Goal: Task Accomplishment & Management: Use online tool/utility

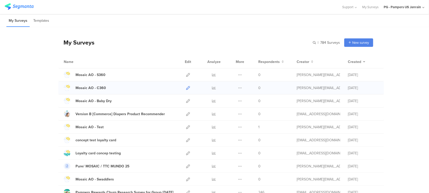
click at [186, 87] on icon at bounding box center [188, 88] width 4 height 4
click at [187, 75] on icon at bounding box center [189, 75] width 4 height 4
click at [325, 43] on input "text" at bounding box center [305, 42] width 72 height 8
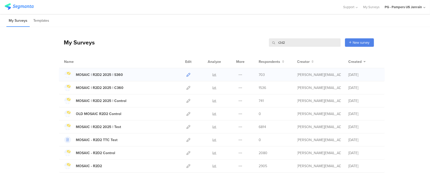
type input "r2d2"
click at [187, 74] on icon at bounding box center [189, 75] width 4 height 4
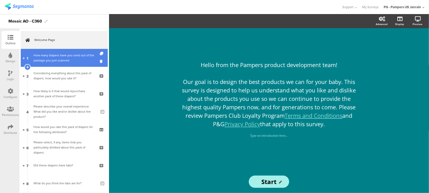
drag, startPoint x: 67, startPoint y: 56, endPoint x: 68, endPoint y: 68, distance: 12.9
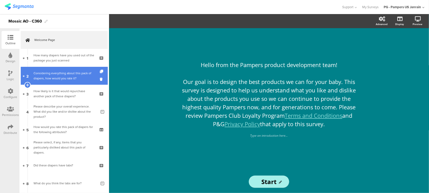
click at [67, 56] on div "How many diapers have you used out of the package you just scanned" at bounding box center [64, 58] width 61 height 10
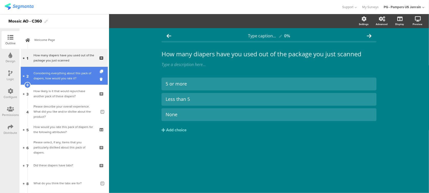
click at [66, 80] on div "Considering everything about this pack of diapers, how would you rate it?" at bounding box center [64, 76] width 61 height 10
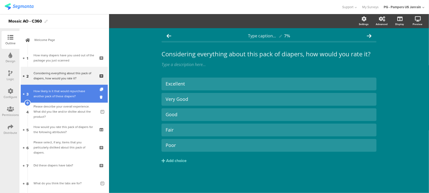
click at [65, 95] on div "How likely is it that would repurchase another pack of these diapers?" at bounding box center [64, 94] width 61 height 10
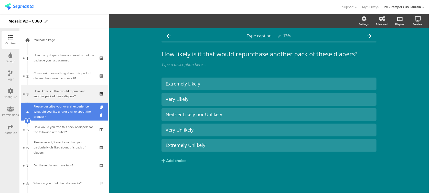
click at [61, 113] on div "Please describe your overall experience. What did you like and/or dislike about…" at bounding box center [65, 111] width 63 height 15
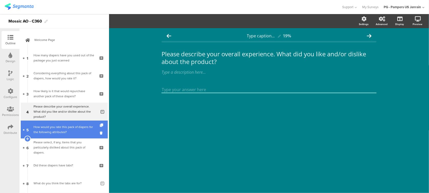
click at [57, 126] on div "How would you rate this pack of diapers for the following attributes?" at bounding box center [64, 129] width 61 height 10
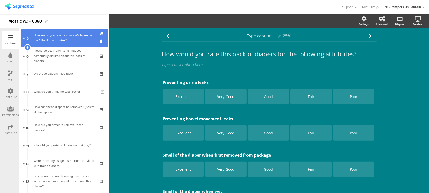
scroll to position [102, 0]
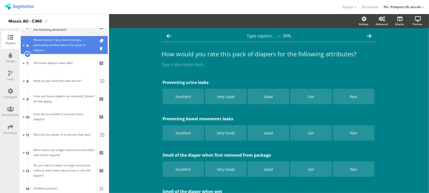
click at [56, 47] on div "Please select, if any, items that you particularly disliked about this pack of …" at bounding box center [64, 44] width 61 height 15
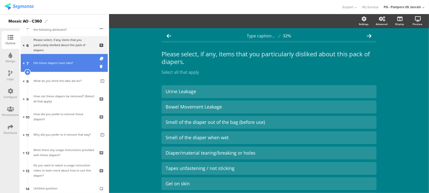
click at [53, 64] on div "Did these diapers have tabs?" at bounding box center [64, 62] width 61 height 5
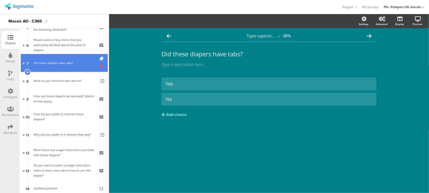
click at [100, 66] on icon at bounding box center [102, 66] width 4 height 5
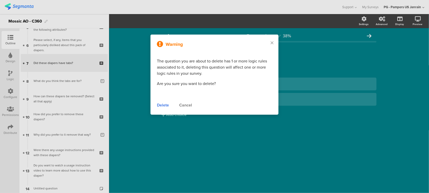
click at [160, 106] on div "Delete" at bounding box center [163, 105] width 12 height 6
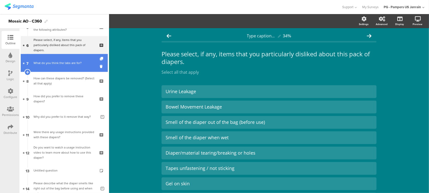
click at [64, 62] on div "What do you think the tabs are for?" at bounding box center [65, 62] width 63 height 5
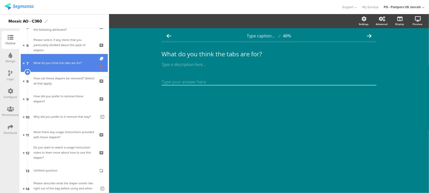
click at [100, 67] on icon at bounding box center [102, 66] width 4 height 5
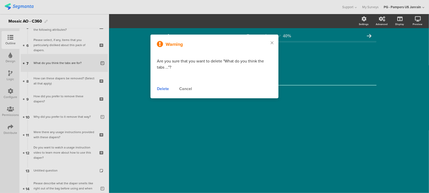
click at [164, 87] on div "Delete" at bounding box center [163, 89] width 12 height 6
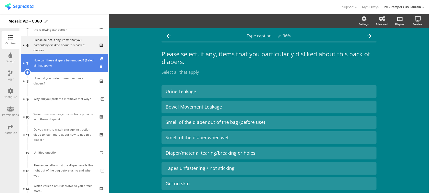
click at [59, 63] on div "How can these diapers be removed? (Select all that apply)" at bounding box center [64, 63] width 61 height 10
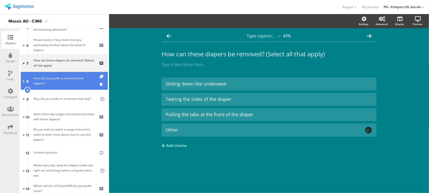
click at [58, 84] on div "How did you prefer to remove these diapers?" at bounding box center [64, 81] width 61 height 10
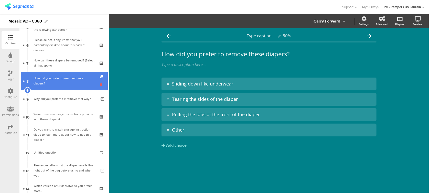
click at [100, 85] on icon at bounding box center [102, 84] width 4 height 5
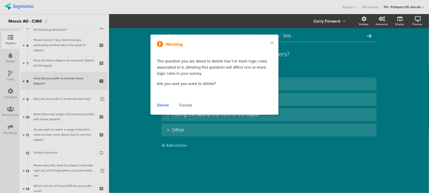
click at [167, 106] on div "Delete" at bounding box center [163, 105] width 12 height 6
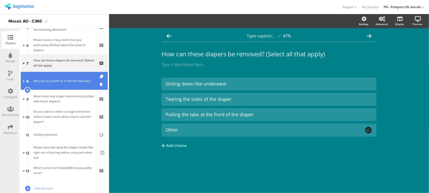
click at [58, 84] on link "8 Why did you prefer to it remove that way?" at bounding box center [64, 81] width 87 height 18
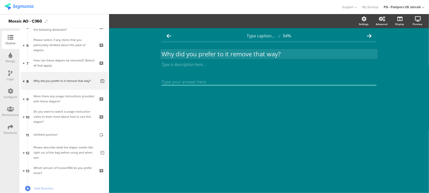
click at [245, 57] on div "Why did you prefer to it remove that way? Why did you prefer to it remove that …" at bounding box center [269, 54] width 218 height 10
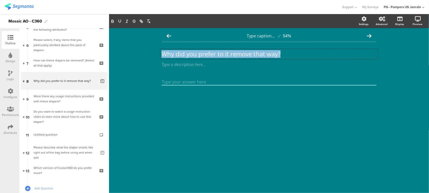
drag, startPoint x: 290, startPoint y: 56, endPoint x: 129, endPoint y: 59, distance: 160.9
click at [129, 59] on div "Type caption... 54% Why did you prefer to it remove that way? Why did you prefe…" at bounding box center [269, 110] width 320 height 165
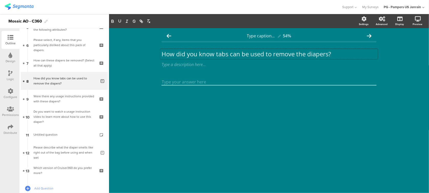
click at [423, 72] on div "Type caption... 54% How did you know tabs can be used to remove the diapers? Ho…" at bounding box center [269, 110] width 320 height 165
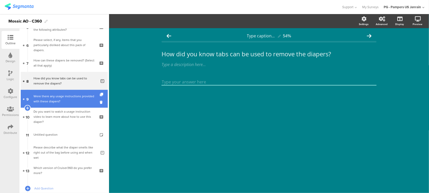
click at [59, 100] on div "Were there any usage instructions provided with these diapers?" at bounding box center [64, 99] width 61 height 10
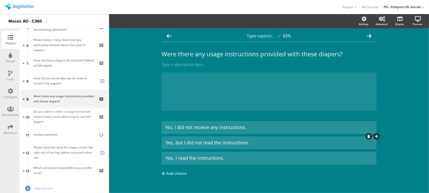
click at [212, 143] on div "Yes, but I did not read the instructions." at bounding box center [269, 143] width 207 height 6
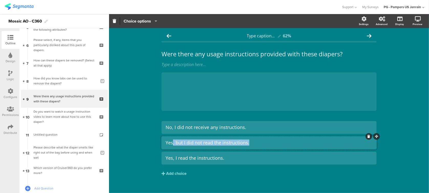
drag, startPoint x: 255, startPoint y: 144, endPoint x: 170, endPoint y: 141, distance: 84.8
click at [170, 141] on div "Yes, but I did not read the instructions." at bounding box center [269, 143] width 207 height 6
click at [178, 144] on div "Yes, but I did not read the instructions." at bounding box center [269, 143] width 207 height 6
drag, startPoint x: 173, startPoint y: 142, endPoint x: 258, endPoint y: 142, distance: 84.8
click at [258, 142] on div "Yes, but I did not read the instructions." at bounding box center [269, 143] width 207 height 6
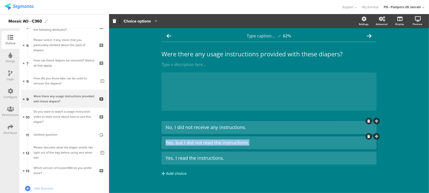
drag, startPoint x: 258, startPoint y: 141, endPoint x: 162, endPoint y: 133, distance: 96.1
click at [162, 133] on div "No, I did not receive any instructions. Yes, but I did not read the instruction…" at bounding box center [269, 143] width 215 height 44
paste div
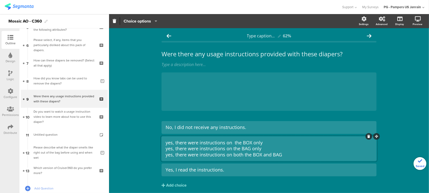
click at [166, 142] on div "yes, there were instructions on the BOX only yes, there were instructions on th…" at bounding box center [269, 149] width 207 height 18
drag, startPoint x: 163, startPoint y: 149, endPoint x: 166, endPoint y: 149, distance: 2.8
click at [166, 149] on div "Yes, there were instructions on the BOX only yes, there were instructions on th…" at bounding box center [269, 149] width 215 height 25
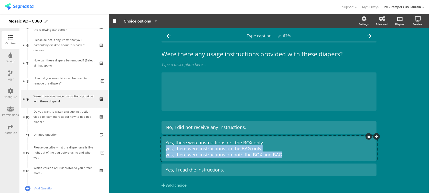
drag, startPoint x: 163, startPoint y: 149, endPoint x: 278, endPoint y: 152, distance: 114.8
click at [278, 152] on div "Yes, there were instructions on the BOX only yes, there were instructions on th…" at bounding box center [269, 149] width 207 height 18
copy div "yes, there were instructions on the BAG only yes, there were instructions on bo…"
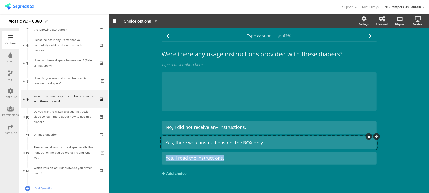
drag, startPoint x: 234, startPoint y: 159, endPoint x: 153, endPoint y: 148, distance: 81.8
click at [153, 148] on div "Type caption... 62% Were there any usage instructions provided with these diape…" at bounding box center [269, 114] width 320 height 172
paste div
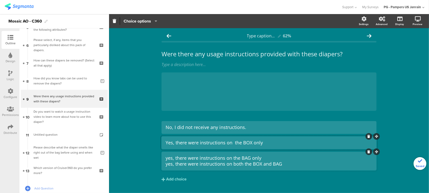
click at [166, 158] on div "yes, there were instructions on the BAG only yes, there were instructions on bo…" at bounding box center [269, 161] width 207 height 12
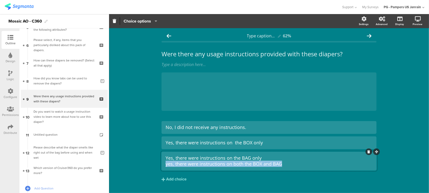
drag, startPoint x: 283, startPoint y: 164, endPoint x: 138, endPoint y: 163, distance: 145.8
click at [138, 163] on div "Type caption... 62% Were there any usage instructions provided with these diape…" at bounding box center [269, 117] width 320 height 178
copy div "yes, there were instructions on both the BOX and BAG"
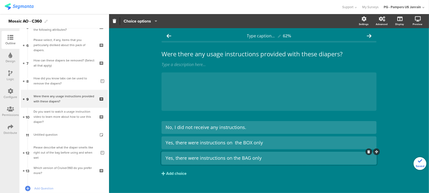
click at [168, 170] on button "Add choice" at bounding box center [269, 173] width 215 height 13
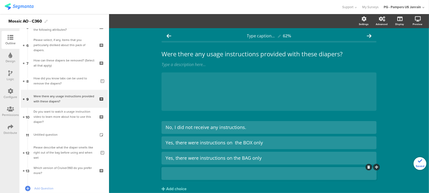
click at [173, 170] on div at bounding box center [269, 173] width 207 height 8
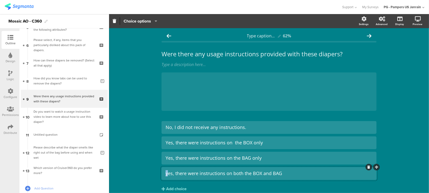
drag, startPoint x: 166, startPoint y: 174, endPoint x: 148, endPoint y: 174, distance: 17.7
click at [148, 174] on div "Type caption... 62% Were there any usage instructions provided with these diape…" at bounding box center [269, 122] width 320 height 188
click at [267, 143] on div "Yes, there were instructions on the BOX only" at bounding box center [269, 143] width 207 height 6
click at [266, 159] on div "Yes, there were instructions on the BAG only" at bounding box center [269, 158] width 207 height 6
click at [292, 172] on div "Yes, there were instructions on both the BOX and BAG" at bounding box center [269, 174] width 207 height 6
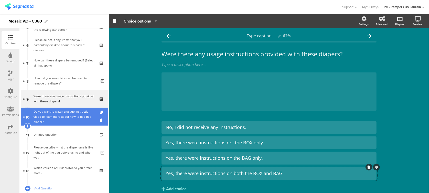
click at [59, 116] on div "Do you want to watch a usage instruction video to learn more about how to use t…" at bounding box center [64, 116] width 61 height 15
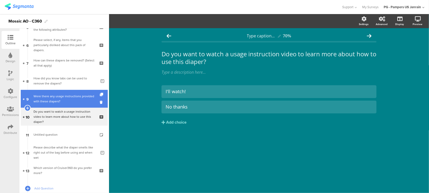
click at [57, 97] on div "Were there any usage instructions provided with these diapers?" at bounding box center [64, 99] width 61 height 10
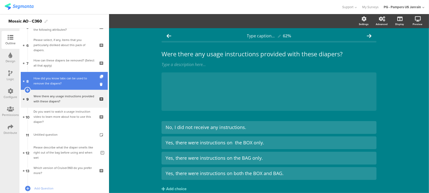
click at [55, 84] on div "How did you know tabs can be used to remove the diapers?" at bounding box center [65, 81] width 63 height 10
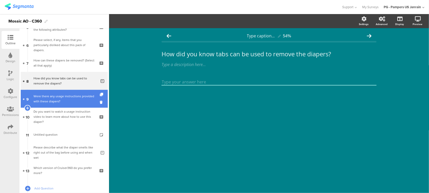
click at [51, 97] on div "Were there any usage instructions provided with these diapers?" at bounding box center [64, 99] width 61 height 10
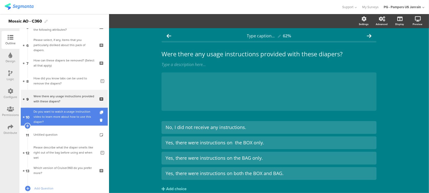
click at [52, 116] on div "Do you want to watch a usage instruction video to learn more about how to use t…" at bounding box center [64, 116] width 61 height 15
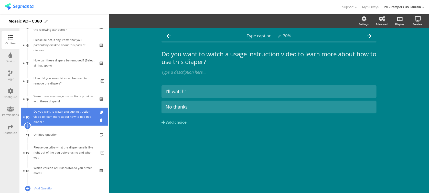
click at [28, 126] on icon at bounding box center [27, 126] width 3 height 5
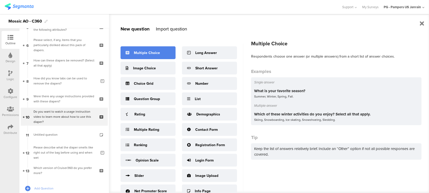
click at [159, 49] on div "Multiple Choice" at bounding box center [148, 52] width 55 height 13
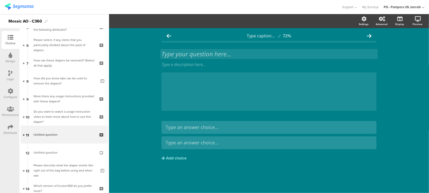
click at [171, 56] on div "Type your question here..." at bounding box center [269, 54] width 215 height 8
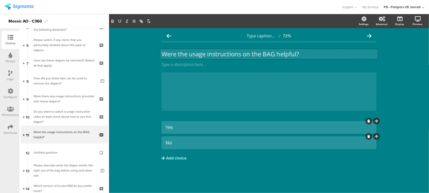
click at [175, 161] on div "Add choice" at bounding box center [176, 158] width 20 height 5
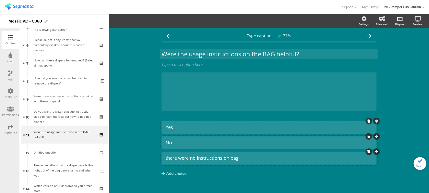
click at [167, 156] on div "there were no instructions on bag" at bounding box center [269, 158] width 207 height 6
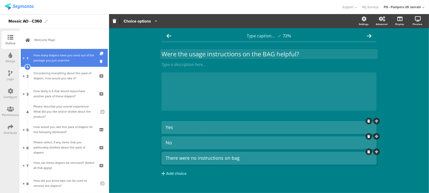
click at [54, 61] on div "How many diapers have you used out of the package you just scanned" at bounding box center [64, 58] width 61 height 10
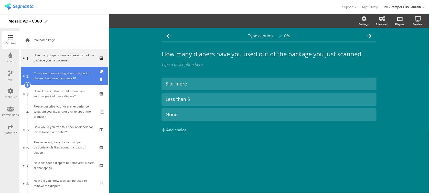
click at [55, 68] on link "2 Considering everything about this pack of diapers, how would you rate it?" at bounding box center [64, 76] width 87 height 18
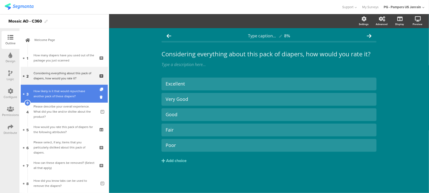
click at [59, 92] on div "How likely is it that would repurchase another pack of these diapers?" at bounding box center [64, 94] width 61 height 10
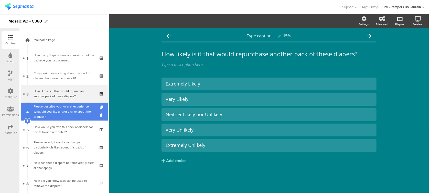
click at [59, 107] on div "Please describe your overall experience. What did you like and/or dislike about…" at bounding box center [65, 111] width 63 height 15
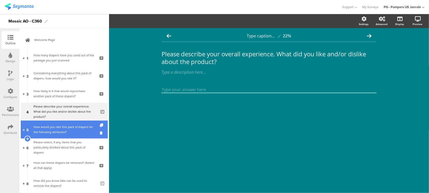
click at [57, 125] on div "How would you rate this pack of diapers for the following attributes?" at bounding box center [64, 129] width 61 height 10
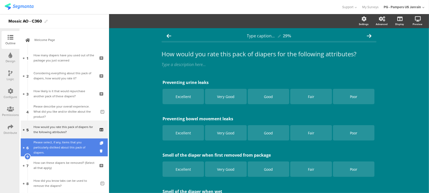
click at [56, 142] on div "Please select, if any, items that you particularly disliked about this pack of …" at bounding box center [64, 147] width 61 height 15
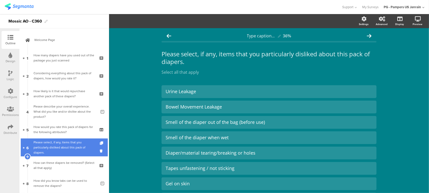
scroll to position [34, 0]
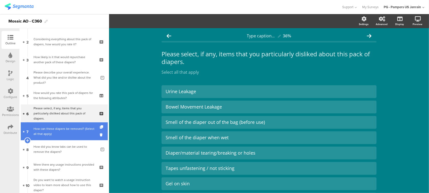
click at [56, 136] on div "How can these diapers be removed? (Select all that apply)" at bounding box center [64, 131] width 61 height 10
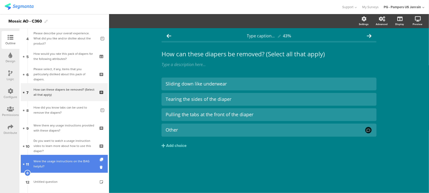
scroll to position [102, 0]
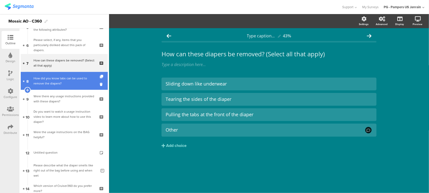
click at [49, 78] on div "How did you know tabs can be used to remove the diapers?" at bounding box center [65, 81] width 63 height 10
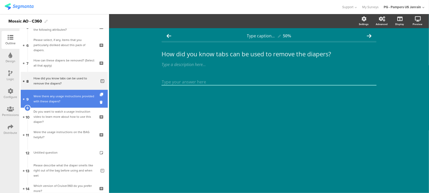
click at [50, 99] on div "Were there any usage instructions provided with these diapers?" at bounding box center [64, 99] width 61 height 10
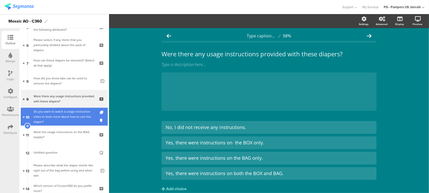
click at [51, 117] on div "Do you want to watch a usage instruction video to learn more about how to use t…" at bounding box center [64, 116] width 61 height 15
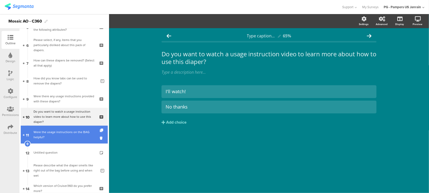
click at [52, 128] on link "11 Were the usage instructions on the BAG helpful?" at bounding box center [64, 135] width 87 height 18
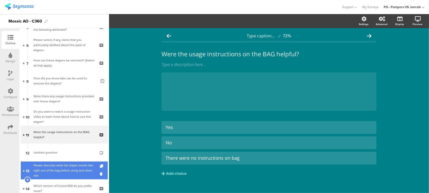
scroll to position [137, 0]
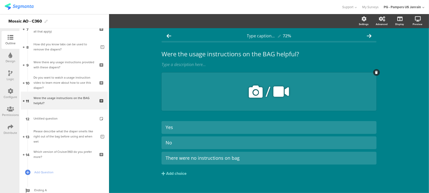
click at [376, 72] on icon at bounding box center [377, 72] width 3 height 3
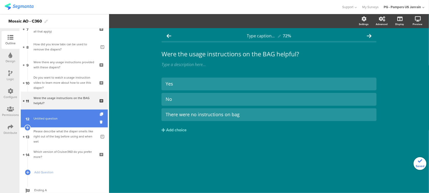
click at [51, 120] on span "Untitled question" at bounding box center [46, 118] width 24 height 5
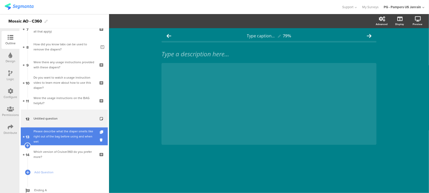
click at [45, 138] on div "Please describe what the diaper smells like right out of the bag before using a…" at bounding box center [65, 136] width 63 height 15
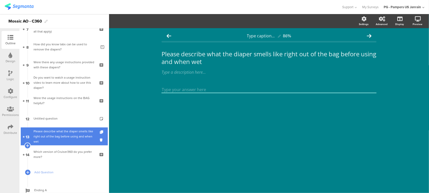
click at [68, 140] on div "Please describe what the diaper smells like right out of the bag before using a…" at bounding box center [65, 136] width 63 height 15
click at [100, 140] on icon at bounding box center [102, 140] width 4 height 5
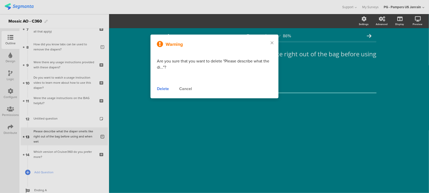
click at [160, 89] on div "Delete" at bounding box center [163, 89] width 12 height 6
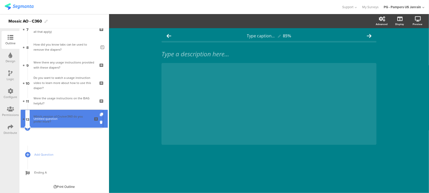
scroll to position [118, 0]
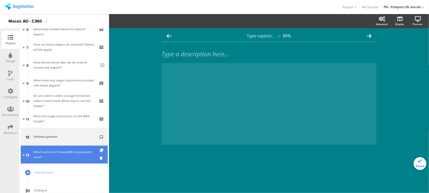
click at [57, 156] on div "Which version of Cruiser360 do you prefer more?" at bounding box center [64, 155] width 61 height 10
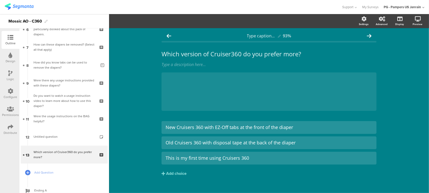
drag, startPoint x: 416, startPoint y: 81, endPoint x: 367, endPoint y: 98, distance: 51.9
click at [416, 81] on div "Type caption... 93% Which version of Cruiser360 do you prefer more? Which versi…" at bounding box center [269, 114] width 320 height 172
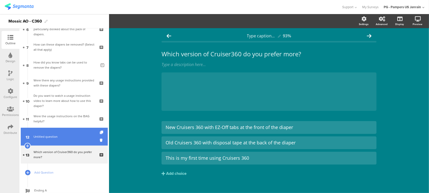
click at [57, 143] on link "12 Untitled question" at bounding box center [64, 137] width 87 height 18
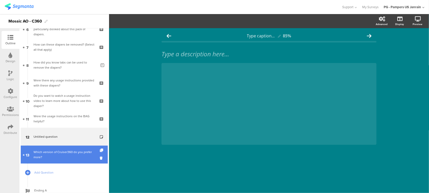
click at [58, 159] on div "Which version of Cruiser360 do you prefer more?" at bounding box center [64, 155] width 61 height 10
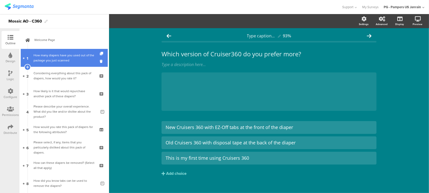
click at [49, 59] on div "How many diapers have you used out of the package you just scanned" at bounding box center [64, 58] width 61 height 10
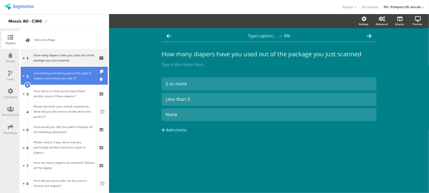
click at [52, 77] on div "Considering everything about this pack of diapers, how would you rate it?" at bounding box center [64, 76] width 61 height 10
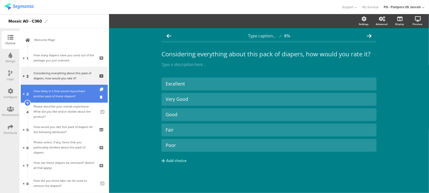
click at [53, 93] on div "How likely is it that would repurchase another pack of these diapers?" at bounding box center [64, 94] width 61 height 10
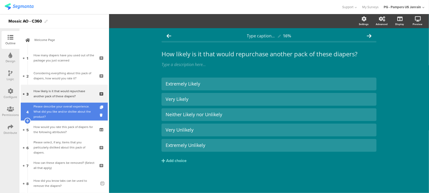
click at [58, 116] on div "Please describe your overall experience. What did you like and/or dislike about…" at bounding box center [65, 111] width 63 height 15
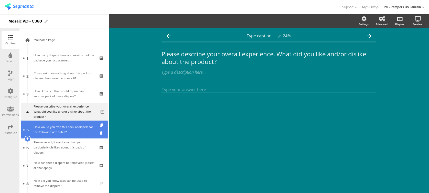
click at [59, 131] on div "How would you rate this pack of diapers for the following attributes?" at bounding box center [64, 129] width 61 height 10
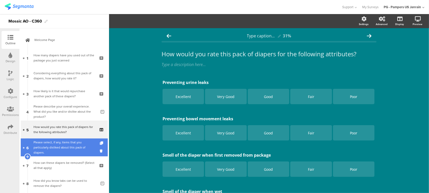
scroll to position [34, 0]
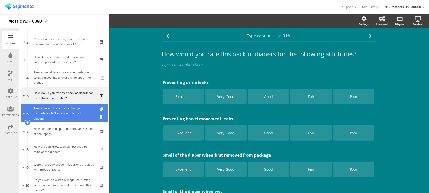
click at [51, 117] on div "Please select, if any, items that you particularly disliked about this pack of …" at bounding box center [64, 113] width 61 height 15
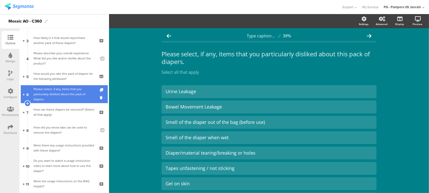
scroll to position [68, 0]
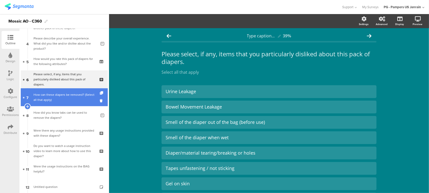
click at [55, 103] on link "7 How can these diapers be removed? (Select all that apply)" at bounding box center [64, 97] width 87 height 18
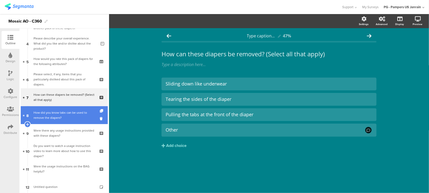
click at [55, 116] on div "How did you know tabs can be used to remove the diapers?" at bounding box center [65, 115] width 63 height 10
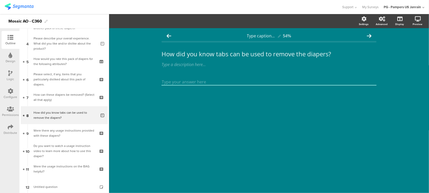
click at [15, 79] on div "Logic" at bounding box center [11, 76] width 18 height 18
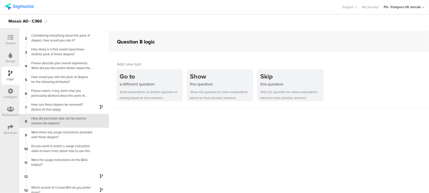
scroll to position [15, 0]
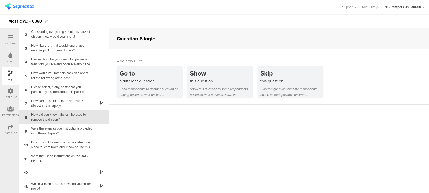
click at [12, 113] on div "Permissions" at bounding box center [10, 115] width 17 height 5
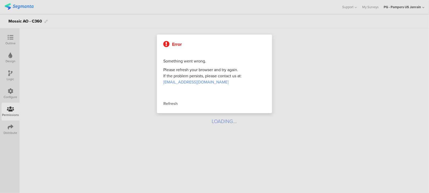
click at [140, 77] on div at bounding box center [214, 96] width 429 height 193
click at [177, 102] on div "Refresh" at bounding box center [214, 104] width 102 height 6
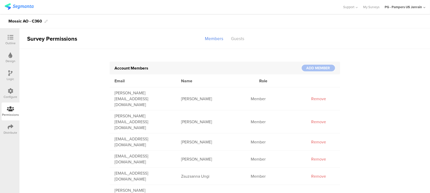
click at [11, 87] on div "Configure" at bounding box center [11, 94] width 18 height 18
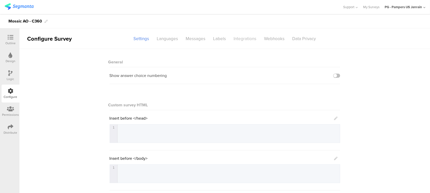
click at [248, 40] on div "Integrations" at bounding box center [245, 38] width 30 height 9
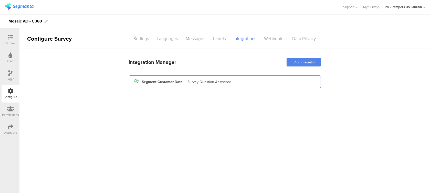
click at [206, 87] on div "Segment icon Created with Sketch. Segment Customer Data | Survey Question Answe…" at bounding box center [225, 82] width 192 height 13
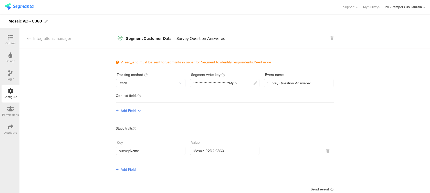
click at [10, 84] on div "Logic" at bounding box center [11, 76] width 18 height 18
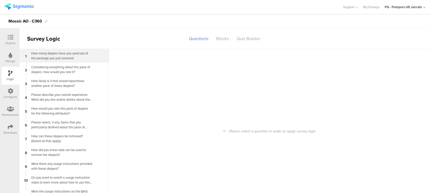
click at [72, 51] on div "How many diapers have you used out of the package you just scanned" at bounding box center [60, 56] width 64 height 10
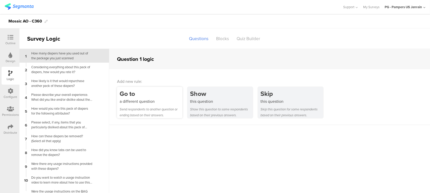
click at [163, 100] on div "a different question" at bounding box center [151, 102] width 63 height 6
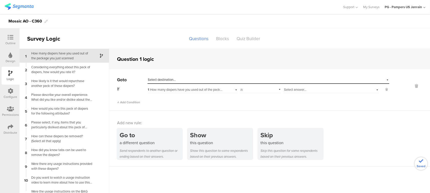
click at [173, 79] on span "Select destination..." at bounding box center [162, 79] width 28 height 5
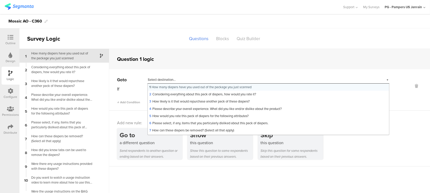
click at [173, 79] on span "Select destination..." at bounding box center [162, 79] width 28 height 5
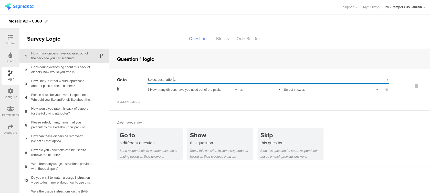
click at [173, 79] on span "Select destination..." at bounding box center [162, 79] width 28 height 5
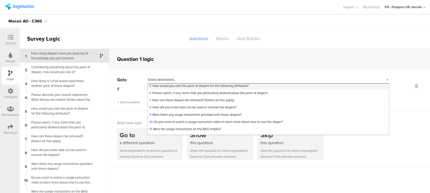
scroll to position [50, 0]
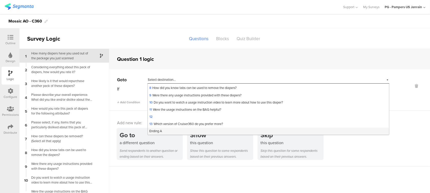
click at [177, 131] on div "Ending A" at bounding box center [268, 131] width 241 height 7
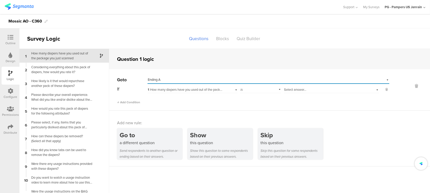
click at [293, 86] on div "Select answer..." at bounding box center [331, 89] width 95 height 8
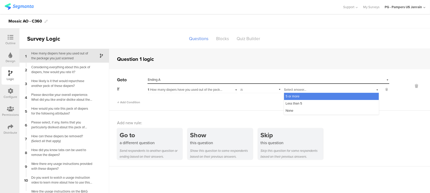
click at [259, 92] on div "is" at bounding box center [260, 89] width 41 height 8
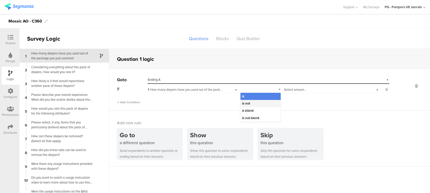
click at [258, 103] on div "is not" at bounding box center [261, 103] width 40 height 7
click at [293, 92] on div "Select answer..." at bounding box center [331, 89] width 95 height 8
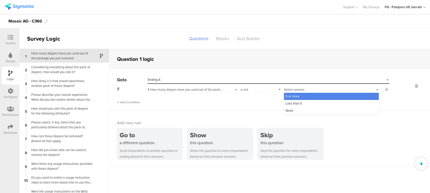
click at [294, 95] on span "5 or more" at bounding box center [293, 96] width 14 height 5
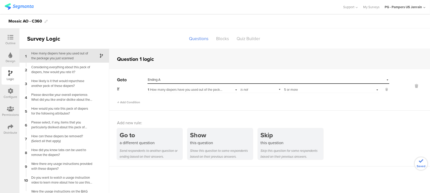
click at [247, 100] on div "Add Condition" at bounding box center [253, 100] width 272 height 9
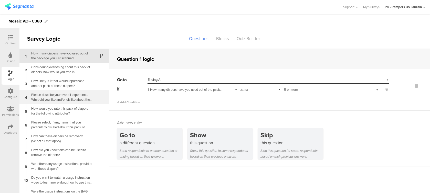
scroll to position [15, 0]
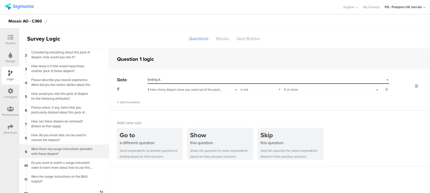
click at [57, 150] on div "Were there any usage instructions provided with these diapers?" at bounding box center [60, 152] width 64 height 10
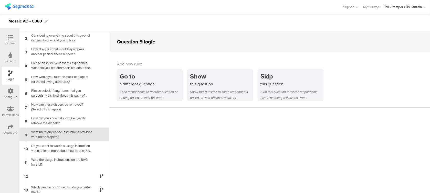
scroll to position [15, 0]
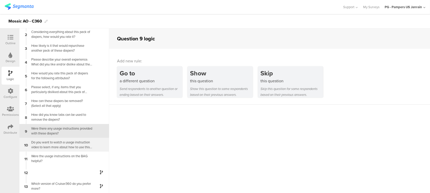
click at [71, 143] on div "Do you want to watch a usage instruction video to learn more about how to use t…" at bounding box center [60, 145] width 64 height 10
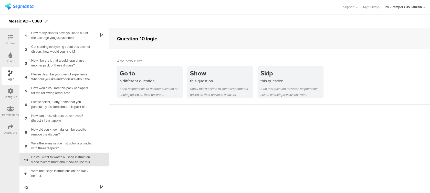
scroll to position [15, 0]
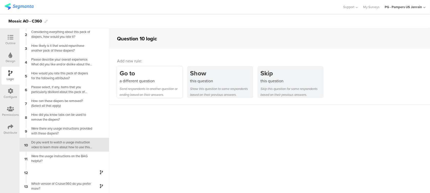
click at [146, 75] on div "Go to" at bounding box center [151, 73] width 63 height 9
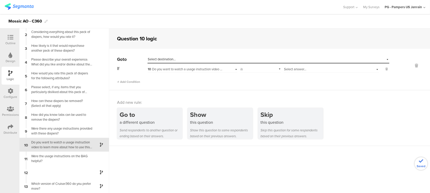
click at [171, 65] on div "10 Do you want to watch a usage instruction video to learn more about how to us…" at bounding box center [193, 69] width 90 height 8
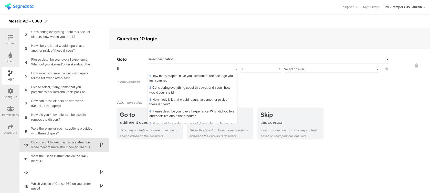
click at [171, 58] on span "Select destination..." at bounding box center [162, 59] width 28 height 5
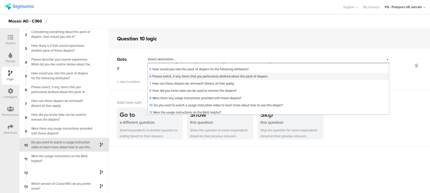
scroll to position [50, 0]
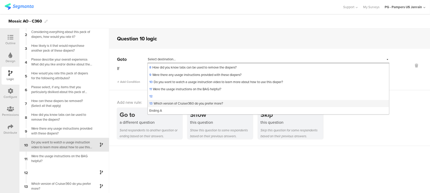
click at [162, 105] on span "13 Which version of Cruiser360 do you prefer more?" at bounding box center [186, 103] width 74 height 5
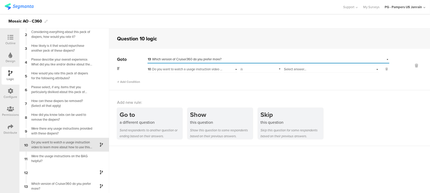
click at [265, 71] on div "is" at bounding box center [260, 69] width 41 height 8
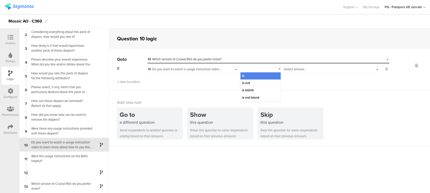
click at [291, 72] on div "Select answer..." at bounding box center [331, 69] width 95 height 8
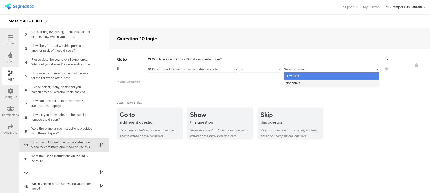
click at [292, 85] on span "No thanks" at bounding box center [293, 83] width 15 height 5
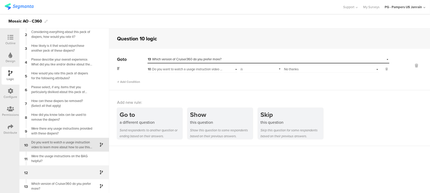
click at [63, 171] on div "12" at bounding box center [64, 173] width 90 height 14
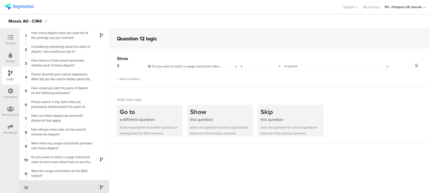
scroll to position [15, 0]
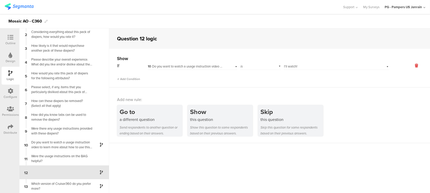
click at [410, 65] on icon at bounding box center [416, 66] width 12 height 6
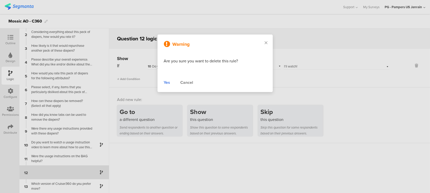
click at [167, 83] on div "Yes" at bounding box center [167, 83] width 6 height 6
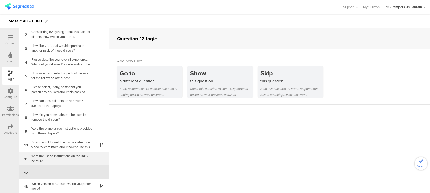
click at [55, 161] on div "Were the usage instructions on the BAG helpful?" at bounding box center [60, 159] width 64 height 10
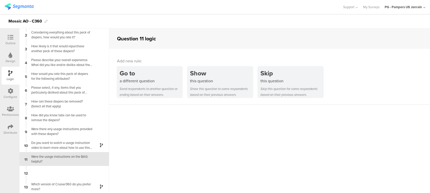
scroll to position [15, 0]
click at [54, 150] on div "Do you want to watch a usage instruction video to learn more about how to use t…" at bounding box center [60, 145] width 64 height 10
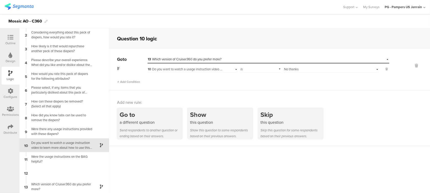
scroll to position [15, 0]
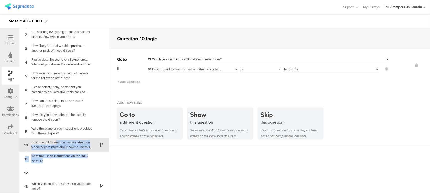
drag, startPoint x: 57, startPoint y: 160, endPoint x: 56, endPoint y: 144, distance: 16.4
click at [56, 144] on div "1 How many diapers have you used out of the package you just scanned 2 Consider…" at bounding box center [64, 110] width 90 height 165
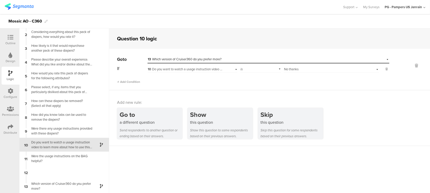
click at [242, 34] on div "Question 10 logic" at bounding box center [269, 38] width 321 height 20
click at [11, 44] on div "Outline" at bounding box center [10, 43] width 10 height 5
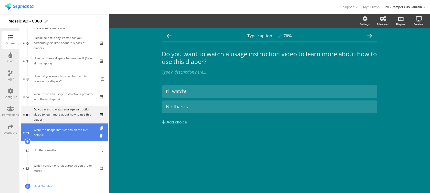
scroll to position [108, 0]
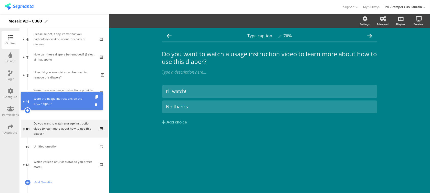
drag, startPoint x: 69, startPoint y: 131, endPoint x: 69, endPoint y: 104, distance: 27.4
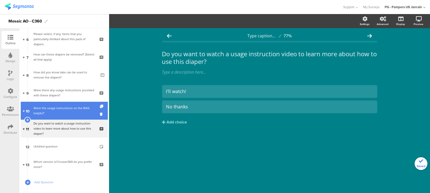
click at [55, 112] on div "Were the usage instructions on the BAG helpful?" at bounding box center [64, 111] width 61 height 10
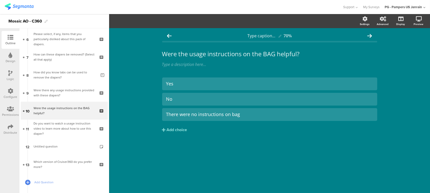
click at [9, 90] on icon at bounding box center [11, 91] width 6 height 6
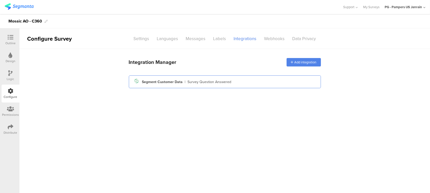
click at [222, 81] on div "Survey Question Answered" at bounding box center [210, 81] width 44 height 5
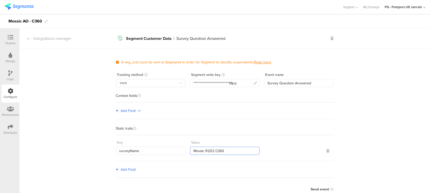
click at [209, 148] on input "Mosaic R2D2 C360" at bounding box center [224, 151] width 69 height 8
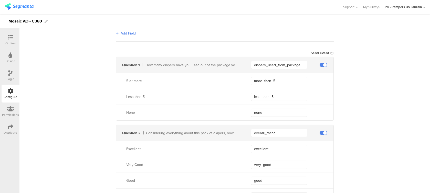
scroll to position [34, 0]
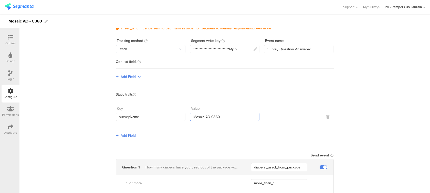
click at [212, 117] on input "Mosaic AO C360" at bounding box center [224, 117] width 69 height 8
type input "Mosaic AO Crusiers360"
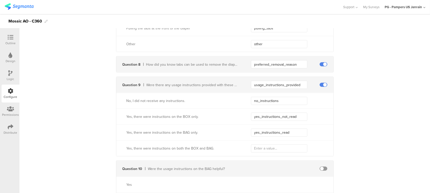
scroll to position [1742, 0]
click at [296, 23] on div "Mosaic AO - C360" at bounding box center [215, 21] width 430 height 14
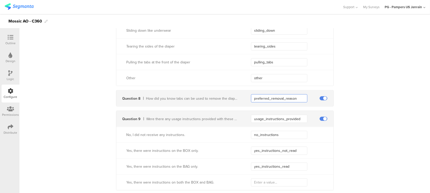
click at [284, 98] on input "preferred_removal_reason" at bounding box center [279, 99] width 56 height 8
drag, startPoint x: 300, startPoint y: 97, endPoint x: 221, endPoint y: 94, distance: 79.0
click at [221, 94] on div "Question 8 How did you know tabs can be used to remove the diapers? preferred_r…" at bounding box center [224, 99] width 217 height 16
click at [273, 97] on input "text" at bounding box center [279, 99] width 56 height 8
click at [284, 98] on input "text" at bounding box center [279, 99] width 56 height 8
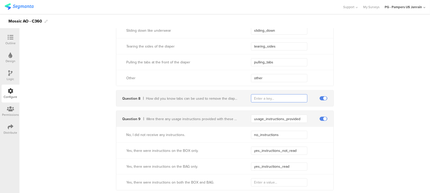
click at [276, 95] on input "text" at bounding box center [279, 99] width 56 height 8
drag, startPoint x: 284, startPoint y: 98, endPoint x: 239, endPoint y: 98, distance: 45.3
click at [239, 98] on div "Question 8 How did you know tabs can be used to remove the diapers? know_tab_re…" at bounding box center [224, 99] width 217 height 16
type input "know_tab_removal"
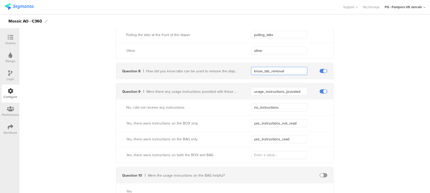
scroll to position [1776, 0]
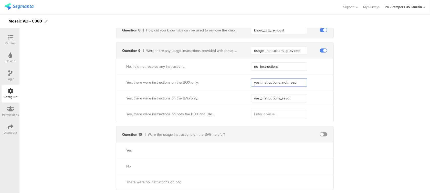
drag, startPoint x: 299, startPoint y: 82, endPoint x: 279, endPoint y: 82, distance: 20.5
click at [279, 82] on input "yes_instructions_not_read" at bounding box center [279, 83] width 56 height 8
drag, startPoint x: 279, startPoint y: 82, endPoint x: 302, endPoint y: 79, distance: 23.1
click at [302, 79] on input "yes_instructions_not_read" at bounding box center [279, 83] width 56 height 8
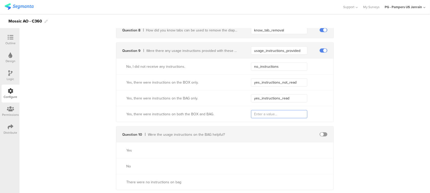
click at [266, 112] on input "text" at bounding box center [279, 114] width 56 height 8
click at [269, 113] on input "insructions on box_and_bag" at bounding box center [279, 114] width 56 height 8
type input "insructions_box_and_bag"
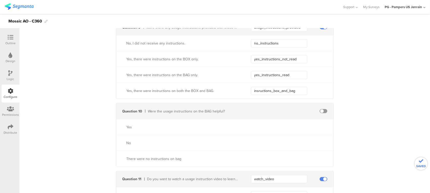
scroll to position [1810, 0]
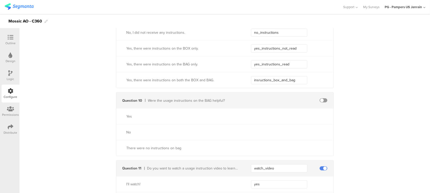
click at [323, 99] on span at bounding box center [324, 101] width 8 height 4
click at [262, 99] on input "text" at bounding box center [279, 101] width 56 height 8
click at [280, 99] on input "text" at bounding box center [279, 101] width 56 height 8
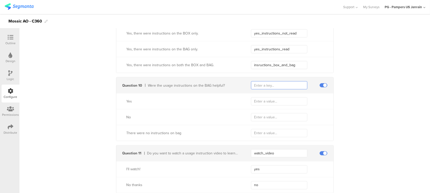
scroll to position [1844, 0]
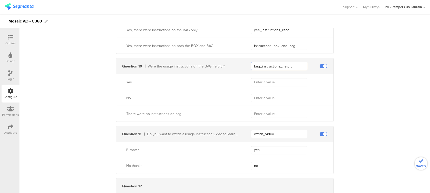
type input "bag_instructions_helpful"
click at [279, 85] on input "text" at bounding box center [279, 82] width 56 height 8
type input "Yes"
click at [279, 96] on input "text" at bounding box center [279, 98] width 56 height 8
type input "No"
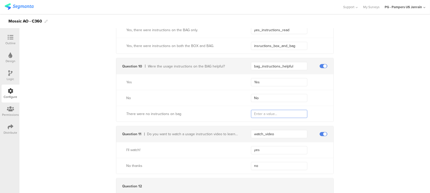
click at [274, 111] on input "text" at bounding box center [279, 114] width 56 height 8
type input "no_instructions"
drag, startPoint x: 299, startPoint y: 66, endPoint x: 233, endPoint y: 66, distance: 65.6
click at [233, 66] on div "Question 10 Were the usage instructions on the BAG helpful? bag_instructions_he…" at bounding box center [224, 66] width 217 height 16
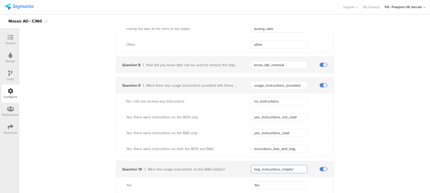
scroll to position [1727, 0]
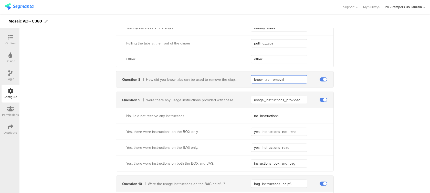
drag, startPoint x: 289, startPoint y: 78, endPoint x: 242, endPoint y: 81, distance: 47.5
click at [242, 81] on div "Question 8 How did you know tabs can be used to remove the diapers? know_tab_re…" at bounding box center [224, 80] width 217 height 16
click at [251, 10] on div at bounding box center [172, 7] width 334 height 8
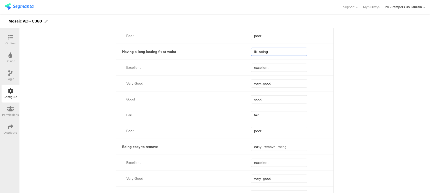
scroll to position [1022, 0]
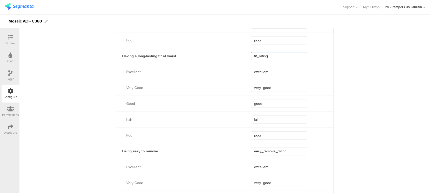
drag, startPoint x: 270, startPoint y: 33, endPoint x: 245, endPoint y: 55, distance: 33.0
click at [245, 55] on div "Having a long-lasting fit at waist fit_rating" at bounding box center [224, 56] width 217 height 16
drag, startPoint x: 282, startPoint y: 55, endPoint x: 229, endPoint y: 51, distance: 53.2
click at [229, 51] on div "Having a long-lasting fit at waist waist_fit_rating" at bounding box center [224, 56] width 217 height 16
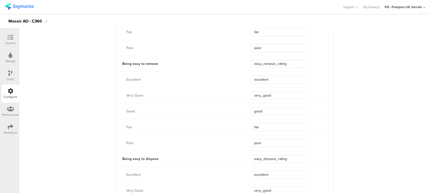
scroll to position [1124, 0]
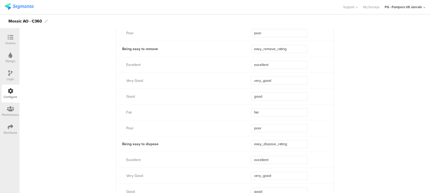
type input "waist_fit_rating"
click at [285, 18] on div "Mosaic AO - C360" at bounding box center [215, 21] width 430 height 14
drag, startPoint x: 289, startPoint y: 144, endPoint x: 235, endPoint y: 139, distance: 54.0
click at [235, 139] on div "Being easy to dispose easy_dispose_rating" at bounding box center [224, 144] width 217 height 16
click at [235, 15] on div "Mosaic AO - C360" at bounding box center [215, 21] width 430 height 14
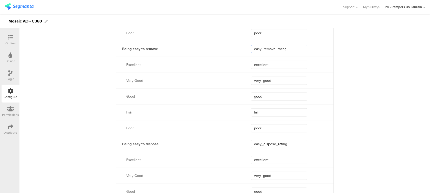
drag, startPoint x: 292, startPoint y: 50, endPoint x: 249, endPoint y: 46, distance: 43.4
click at [251, 46] on input "easy_remove_rating" at bounding box center [279, 49] width 56 height 8
click at [283, 20] on div "Mosaic AO - C360" at bounding box center [215, 21] width 430 height 14
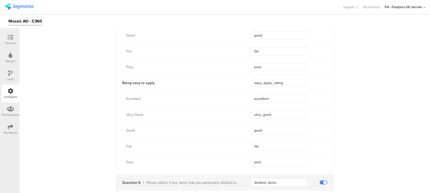
scroll to position [1295, 0]
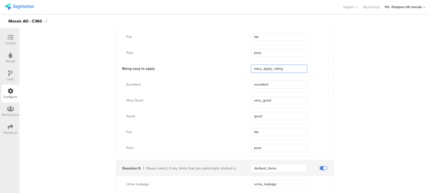
drag, startPoint x: 271, startPoint y: 66, endPoint x: 240, endPoint y: 65, distance: 31.0
click at [240, 65] on div "Being easy to apply easy_apply_rating" at bounding box center [224, 69] width 217 height 16
type input "c"
type input "easy_apply_rating"
click at [283, 11] on div at bounding box center [172, 7] width 334 height 8
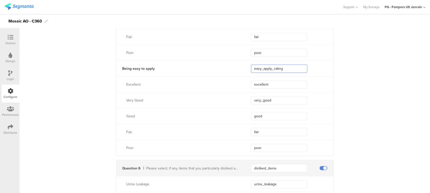
drag, startPoint x: 286, startPoint y: 67, endPoint x: 234, endPoint y: 67, distance: 52.3
click at [234, 67] on div "Being easy to apply easy_apply_rating" at bounding box center [224, 69] width 217 height 16
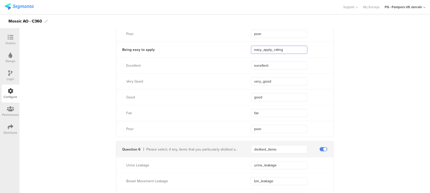
scroll to position [1329, 0]
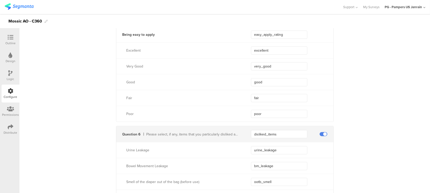
click at [300, 0] on div "Support Help Center Live Chat My Surveys PG - Pampers US Janrain ACCOUNTS PG - …" at bounding box center [215, 7] width 421 height 14
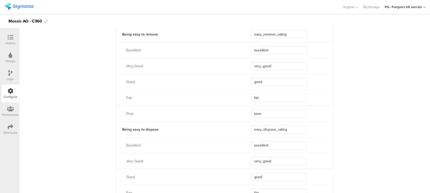
scroll to position [1124, 0]
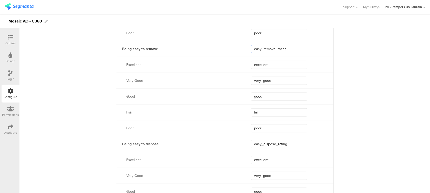
drag, startPoint x: 291, startPoint y: 47, endPoint x: 245, endPoint y: 45, distance: 46.1
click at [245, 45] on div "Being easy to remove easy_remove_rating" at bounding box center [224, 49] width 217 height 16
click at [257, 12] on div "Support Help Center Live Chat My Surveys PG - Pampers US Janrain ACCOUNTS PG - …" at bounding box center [215, 7] width 421 height 14
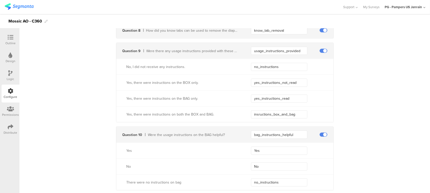
scroll to position [1773, 0]
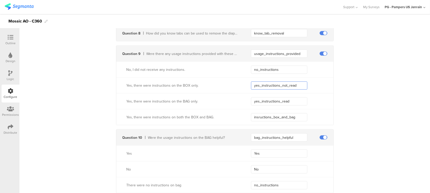
click at [296, 84] on input "yes_instructions_not_read" at bounding box center [279, 86] width 56 height 8
drag, startPoint x: 296, startPoint y: 84, endPoint x: 229, endPoint y: 81, distance: 67.7
click at [229, 81] on div "Yes, there were instructions on the BOX only. yes_instructions_not_read" at bounding box center [224, 86] width 217 height 16
drag, startPoint x: 296, startPoint y: 86, endPoint x: 279, endPoint y: 87, distance: 16.2
click at [279, 87] on input "yes_instructions_not_read" at bounding box center [279, 86] width 56 height 8
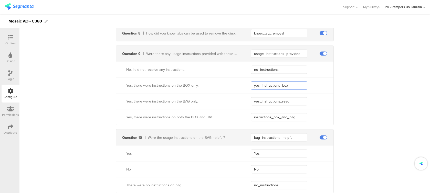
type input "yes_instructions_box"
type input "yes_instructions_bag"
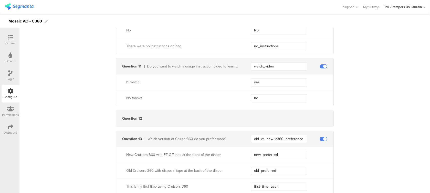
scroll to position [1897, 0]
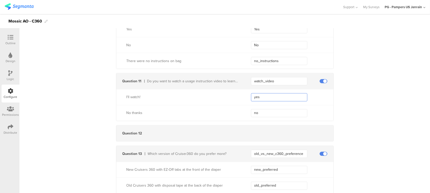
click at [254, 98] on input "yes" at bounding box center [279, 98] width 56 height 8
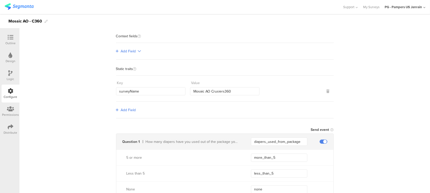
scroll to position [0, 0]
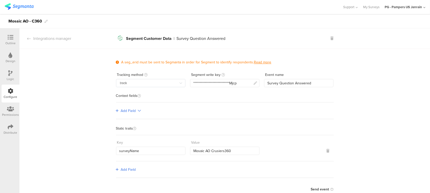
click at [16, 33] on div "Outline" at bounding box center [11, 40] width 18 height 18
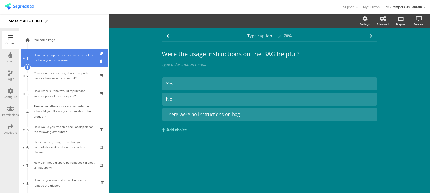
click at [57, 57] on div "How many diapers have you used out of the package you just scanned" at bounding box center [64, 58] width 61 height 10
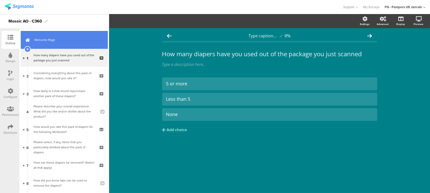
click at [53, 36] on link "Welcome Page" at bounding box center [64, 40] width 87 height 18
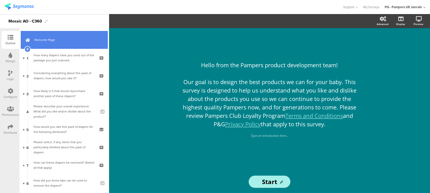
click at [86, 43] on link "Welcome Page" at bounding box center [64, 40] width 87 height 18
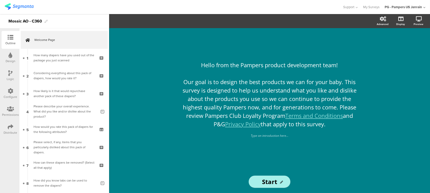
click at [382, 22] on div "Advanced" at bounding box center [383, 24] width 12 height 4
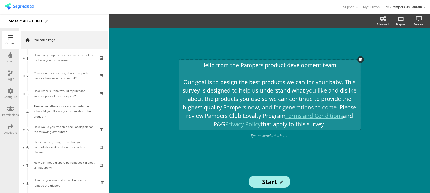
click at [223, 86] on p "Our goal is to design the best products we can for your baby. This survey is de…" at bounding box center [269, 103] width 179 height 51
drag, startPoint x: 184, startPoint y: 78, endPoint x: 350, endPoint y: 128, distance: 173.2
click at [350, 128] on div "Hello from the Pampers product development team! Our goal is to design the best…" at bounding box center [270, 95] width 182 height 70
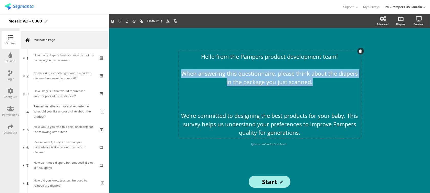
drag, startPoint x: 319, startPoint y: 82, endPoint x: 175, endPoint y: 73, distance: 144.2
click at [175, 73] on sg-rich-text-input "Hello from the Pampers product development team! When answering this questionna…" at bounding box center [270, 96] width 190 height 91
click at [114, 20] on icon "button" at bounding box center [112, 21] width 5 height 5
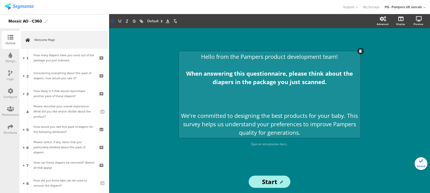
click at [312, 72] on strong "When answering this questionnaire, please think about the diapers in the packag…" at bounding box center [270, 78] width 168 height 16
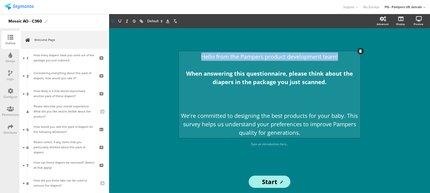
drag, startPoint x: 344, startPoint y: 57, endPoint x: 192, endPoint y: 48, distance: 152.4
click at [192, 48] on div "Hello from the Pampers product development team! When answering this questionna…" at bounding box center [269, 99] width 205 height 143
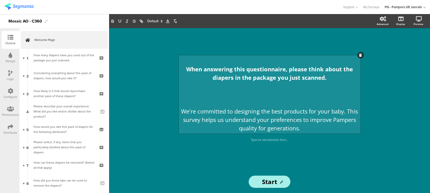
click at [186, 66] on p "When answering this questionnaire, please think about the diapers in the packag…" at bounding box center [269, 73] width 179 height 17
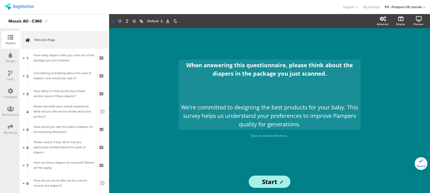
click at [123, 56] on div "When answering this questionnaire, please think about the diapers in the packag…" at bounding box center [269, 110] width 321 height 165
click at [225, 103] on div "When answering this questionnaire, please think about the diapers in the packag…" at bounding box center [270, 95] width 182 height 70
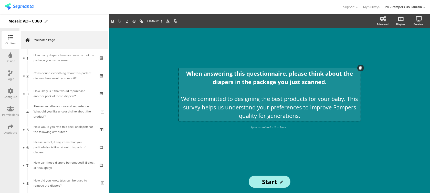
click at [391, 61] on div "When answering this questionnaire, please think about the diapers in the packag…" at bounding box center [269, 110] width 321 height 165
click at [193, 71] on div "When answering this questionnaire, please think about the diapers in the packag…" at bounding box center [270, 94] width 182 height 53
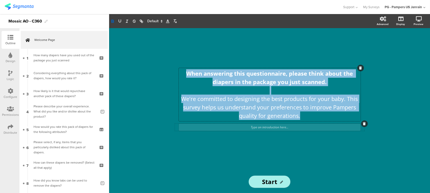
drag, startPoint x: 185, startPoint y: 75, endPoint x: 342, endPoint y: 128, distance: 165.8
click at [342, 128] on div "When answering this questionnaire, please think about the diapers in the packag…" at bounding box center [270, 99] width 190 height 60
copy div "When answering this questionnaire, please think about the diapers in the packag…"
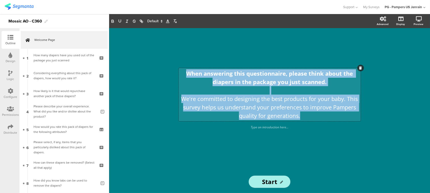
copy div "When answering this questionnaire, please think about the diapers in the packag…"
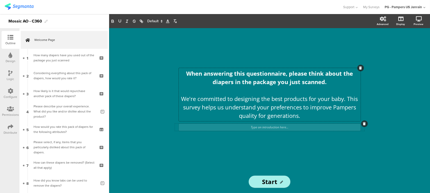
click at [261, 130] on div "Type an introduction here..." at bounding box center [270, 127] width 182 height 7
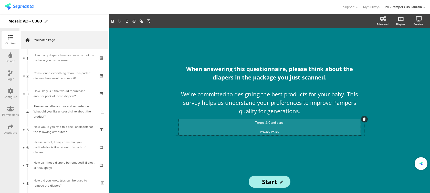
click at [258, 131] on p "Privacy Policy" at bounding box center [269, 132] width 179 height 5
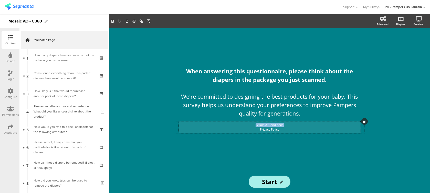
drag, startPoint x: 291, startPoint y: 127, endPoint x: 240, endPoint y: 122, distance: 51.2
click at [240, 122] on div "Terms & Conditions Privacy Policy Terms & Conditions Privacy Policy Terms & Con…" at bounding box center [270, 128] width 182 height 12
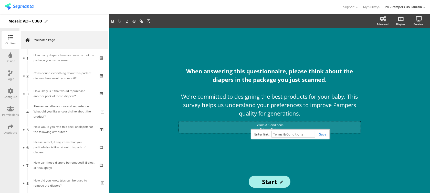
paste input "[URL][DOMAIN_NAME]"
type input "[URL][DOMAIN_NAME]"
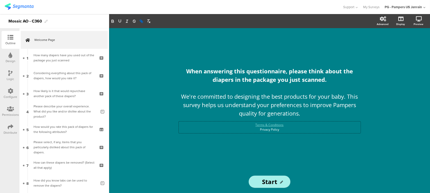
click at [400, 67] on div "When answering this questionnaire, please think about the diapers in the packag…" at bounding box center [269, 110] width 321 height 165
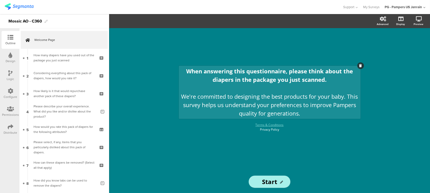
click at [268, 78] on div "When answering this questionnaire, please think about the diapers in the packag…" at bounding box center [270, 92] width 182 height 53
click at [183, 71] on p "When answering this questionnaire, please think about the diapers in the packag…" at bounding box center [269, 75] width 179 height 17
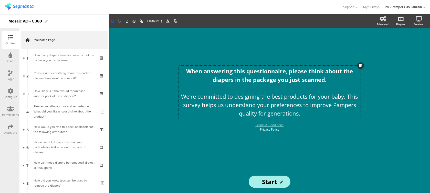
click at [237, 51] on div "When answering this questionnaire, please think about the diapers in the packag…" at bounding box center [269, 99] width 205 height 143
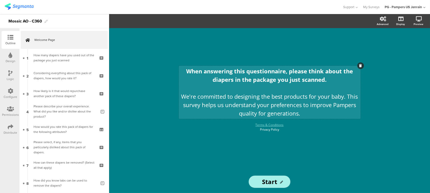
click at [187, 75] on div "When answering this questionnaire, please think about the diapers in the packag…" at bounding box center [270, 92] width 182 height 53
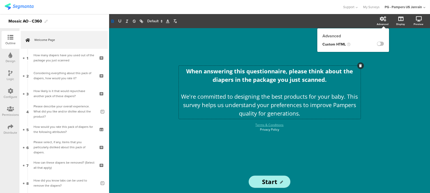
click at [380, 26] on div "Advanced" at bounding box center [385, 21] width 18 height 13
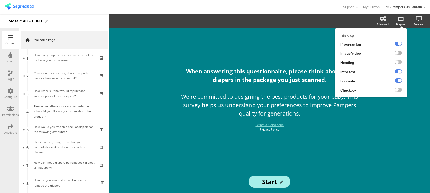
click at [402, 53] on label at bounding box center [398, 53] width 7 height 4
click at [0, 0] on input "checkbox" at bounding box center [0, 0] width 0 height 0
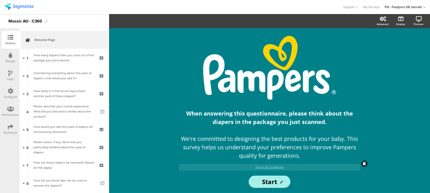
click at [294, 168] on div "/ When answering this questionnaire, please think about the diapers in the pack…" at bounding box center [269, 99] width 205 height 143
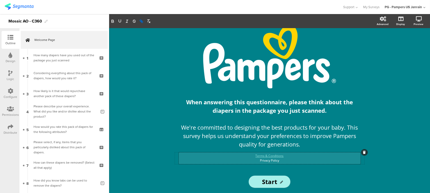
click at [274, 163] on p "Privacy Policy" at bounding box center [269, 161] width 179 height 5
click at [280, 159] on p "Privacy Policy" at bounding box center [269, 161] width 179 height 5
drag, startPoint x: 280, startPoint y: 161, endPoint x: 254, endPoint y: 160, distance: 25.6
click at [255, 160] on p "Privacy Policy" at bounding box center [269, 161] width 179 height 5
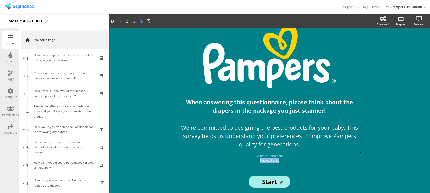
click at [140, 20] on icon "button" at bounding box center [141, 21] width 2 height 2
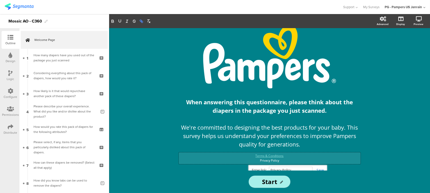
paste input "https://privacypolicy.pg.com/en-US/"
type input "https://privacypolicy.pg.com/en-US/"
click at [161, 89] on div "/ When answering this questionnaire, please think about the diapers in the pack…" at bounding box center [269, 110] width 321 height 165
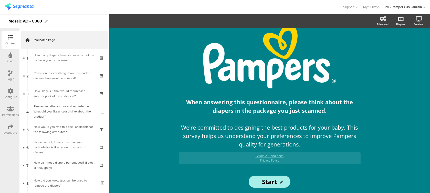
click at [11, 79] on div "Logic" at bounding box center [10, 79] width 7 height 5
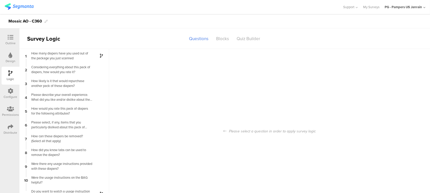
click at [9, 92] on icon at bounding box center [11, 91] width 6 height 6
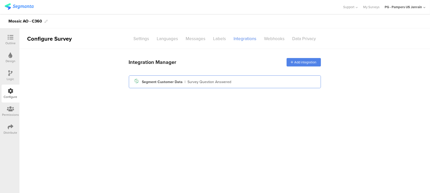
click at [230, 84] on div "Segment icon Created with Sketch. Segment Customer Data | Survey Question Answe…" at bounding box center [225, 82] width 184 height 9
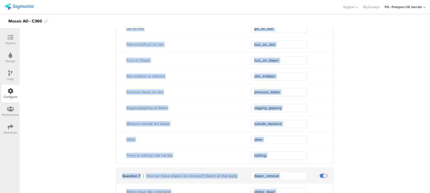
scroll to position [1966, 0]
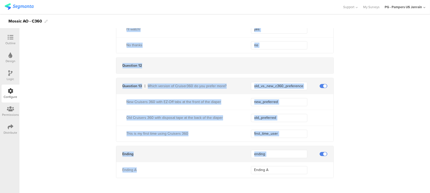
drag, startPoint x: 119, startPoint y: 79, endPoint x: 303, endPoint y: 233, distance: 239.9
click at [303, 193] on html "You are using an unsupported version of Internet Explorer. Unsupported browsers…" at bounding box center [215, 96] width 430 height 193
copy div "Send event Question 1 How many diapers have you used out of the package you jus…"
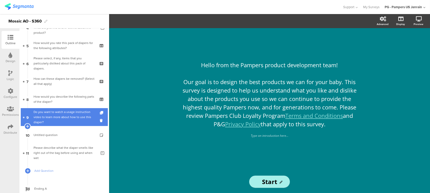
scroll to position [100, 0]
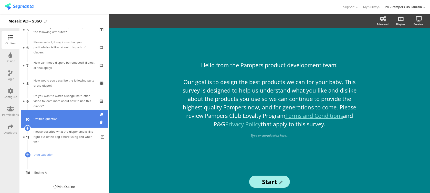
click at [70, 124] on link "10 Untitled question" at bounding box center [64, 119] width 87 height 18
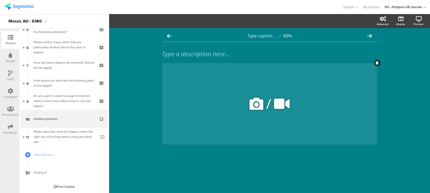
click at [375, 64] on div at bounding box center [377, 63] width 7 height 7
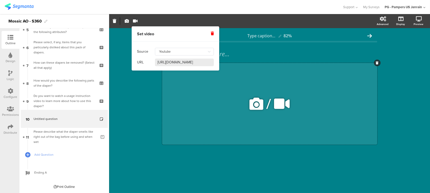
click at [227, 107] on div "/" at bounding box center [269, 104] width 215 height 82
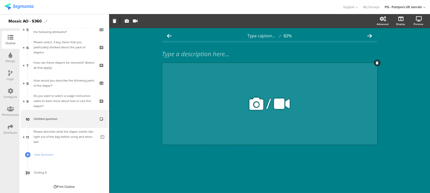
click at [173, 86] on div "/" at bounding box center [269, 104] width 215 height 82
click at [136, 20] on icon "button" at bounding box center [135, 21] width 5 height 4
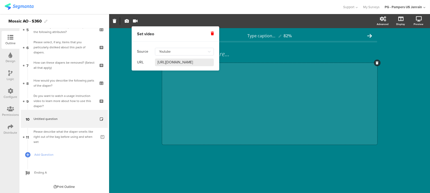
click at [168, 64] on input "[URL][DOMAIN_NAME]" at bounding box center [184, 63] width 59 height 8
click at [168, 64] on input "https://www.youtube.com/watch?v=u4Bslc4eiHA" at bounding box center [184, 63] width 59 height 8
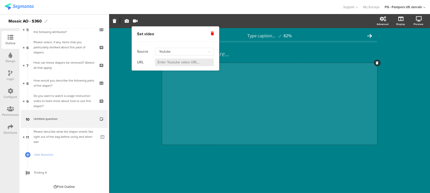
paste input "[URL][DOMAIN_NAME]"
type input "[URL][DOMAIN_NAME]"
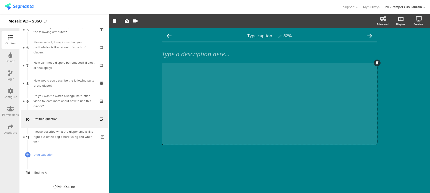
click at [145, 95] on div "Type caption... 82% Type a description here... /" at bounding box center [269, 110] width 321 height 165
click at [196, 103] on div "/" at bounding box center [269, 104] width 215 height 82
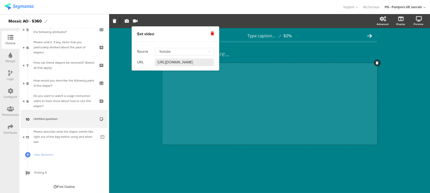
click at [151, 113] on div "Type caption... 82% Type a description here... /" at bounding box center [269, 110] width 321 height 165
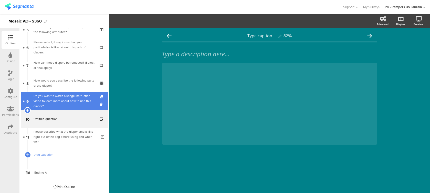
click at [62, 101] on div "Do you want to watch a usage instruction video to learn more about how to use t…" at bounding box center [64, 101] width 61 height 15
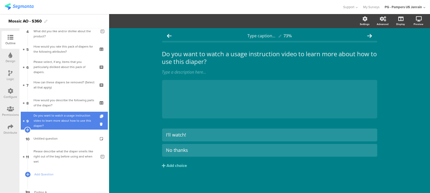
scroll to position [66, 0]
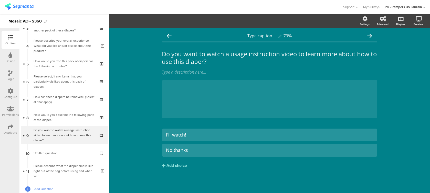
click at [15, 78] on div "Logic" at bounding box center [11, 76] width 18 height 18
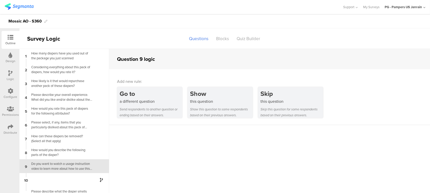
scroll to position [8, 0]
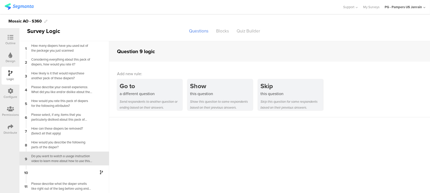
click at [53, 157] on div "Do you want to watch a usage instruction video to learn more about how to use t…" at bounding box center [60, 159] width 64 height 10
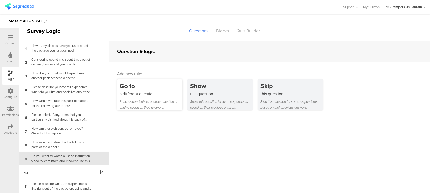
click at [154, 105] on div "Send respondents to another question or ending based on their answers." at bounding box center [151, 105] width 63 height 12
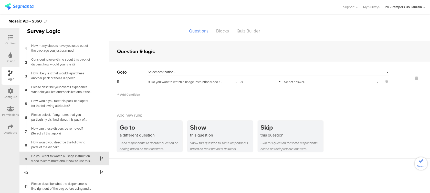
click at [175, 69] on div "Select destination..." at bounding box center [269, 72] width 242 height 8
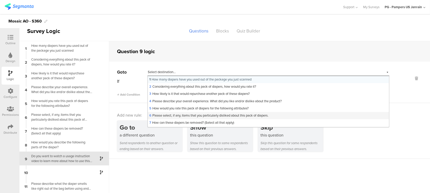
scroll to position [35, 0]
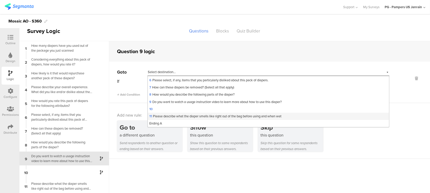
click at [170, 115] on span "11 Please describe what the diaper smells like right out of the bag before usin…" at bounding box center [215, 116] width 132 height 5
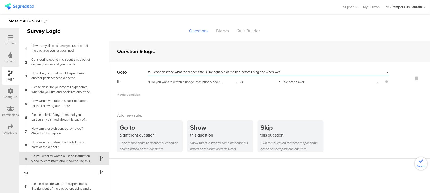
click at [292, 82] on span "Select answer..." at bounding box center [295, 82] width 22 height 5
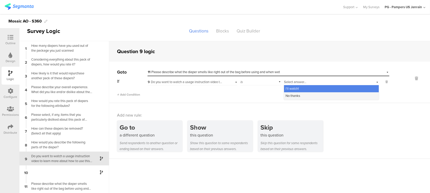
click at [290, 95] on span "No thanks" at bounding box center [293, 96] width 15 height 5
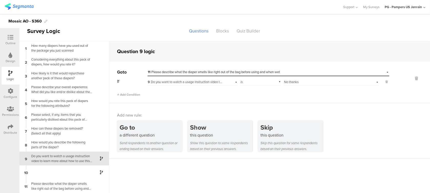
click at [9, 92] on icon at bounding box center [11, 91] width 6 height 6
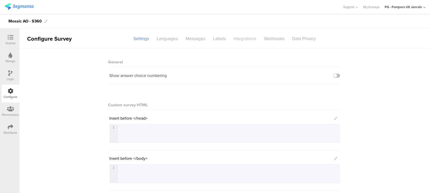
click at [244, 36] on div "Integrations" at bounding box center [245, 38] width 30 height 9
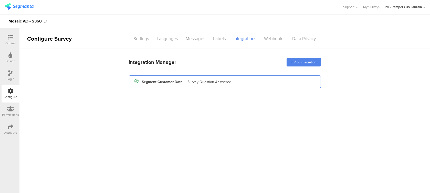
click at [228, 82] on div "Survey Question Answered" at bounding box center [210, 81] width 44 height 5
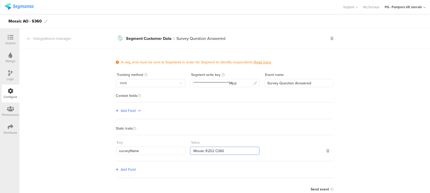
click at [215, 150] on input "Mosaic R2D2 C360" at bounding box center [224, 151] width 69 height 8
click at [209, 150] on input "Mosaic R2D2 S360" at bounding box center [224, 151] width 69 height 8
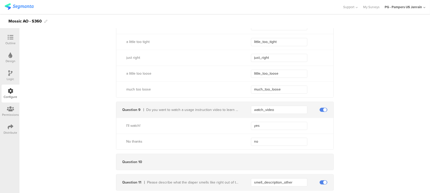
scroll to position [2049, 0]
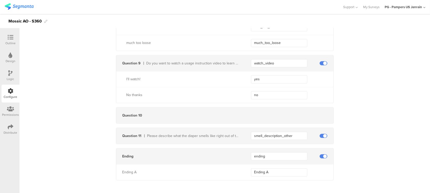
type input "Mosaic AO Swaddlers360"
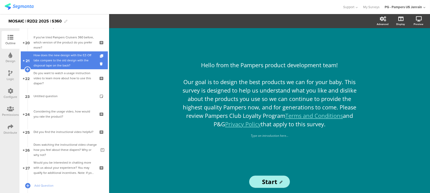
scroll to position [387, 0]
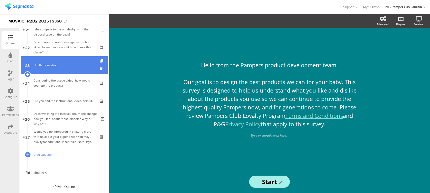
click at [64, 71] on link "23 Untitled question" at bounding box center [64, 65] width 87 height 18
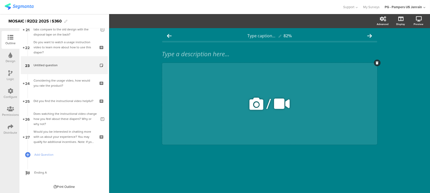
click at [201, 91] on div "/" at bounding box center [269, 104] width 215 height 82
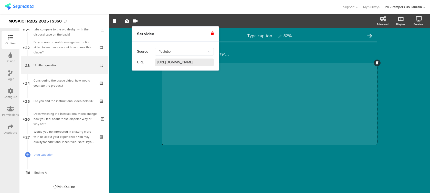
click at [161, 60] on input "https://www.youtube.com/watch?v=1DTznpk8WC8" at bounding box center [184, 63] width 59 height 8
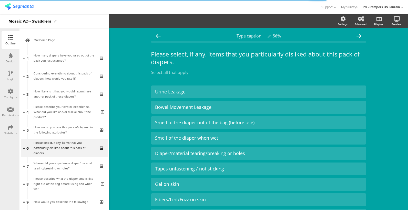
scroll to position [29, 0]
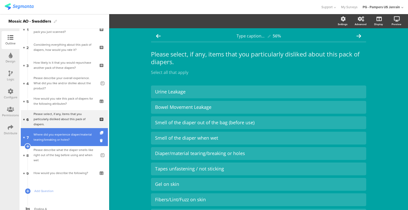
click at [61, 132] on div "Where did you experience diaper/material tearing/breaking or holes?" at bounding box center [64, 137] width 61 height 10
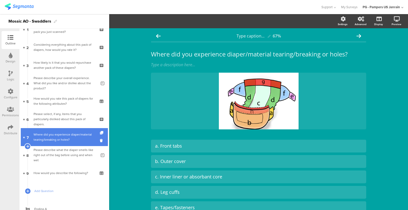
click at [60, 140] on div "Where did you experience diaper/material tearing/breaking or holes?" at bounding box center [64, 137] width 61 height 10
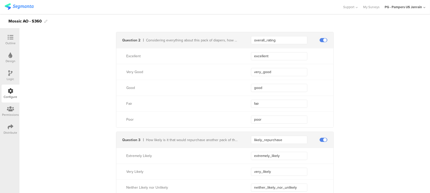
scroll to position [273, 0]
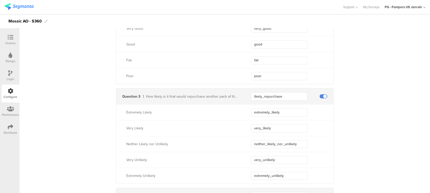
click at [6, 37] on div at bounding box center [10, 38] width 10 height 6
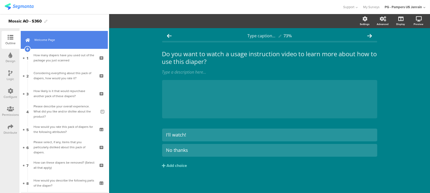
click at [45, 45] on link "Welcome Page" at bounding box center [64, 40] width 87 height 18
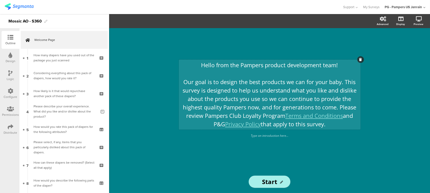
click at [207, 72] on div "Hello from the Pampers product development team! Our goal is to design the best…" at bounding box center [269, 95] width 179 height 68
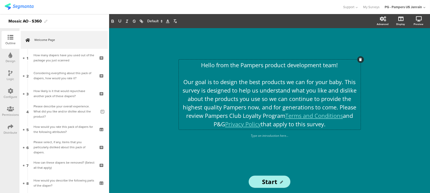
drag, startPoint x: 200, startPoint y: 63, endPoint x: 342, endPoint y: 147, distance: 165.4
click at [342, 147] on div "Hello from the Pampers product development team! Our goal is to design the best…" at bounding box center [269, 99] width 205 height 143
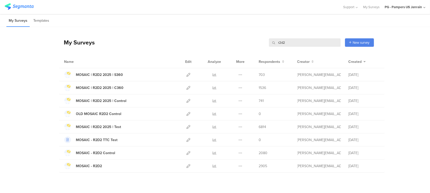
drag, startPoint x: 325, startPoint y: 42, endPoint x: 260, endPoint y: 35, distance: 65.5
click at [260, 35] on div "My Surveys r2d2 r2d2 New survey Start from scratch Choose from templates" at bounding box center [216, 42] width 315 height 20
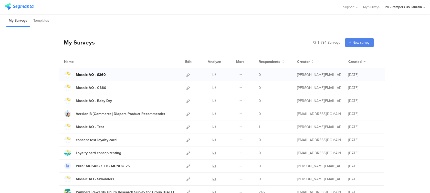
click at [98, 74] on div "Mosaic AO - S360" at bounding box center [91, 74] width 30 height 5
click at [187, 74] on icon at bounding box center [189, 75] width 4 height 4
click at [94, 87] on div "Mosaic AO - C360" at bounding box center [91, 87] width 30 height 5
click at [323, 42] on input "text" at bounding box center [305, 42] width 72 height 8
type input "swaddlers"
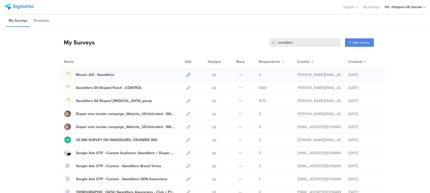
click at [187, 74] on icon at bounding box center [189, 75] width 4 height 4
click at [283, 44] on input "swaddlers" at bounding box center [305, 42] width 72 height 8
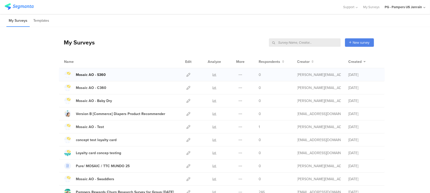
click at [93, 75] on div "Mosaic AO - S360" at bounding box center [91, 74] width 30 height 5
click at [92, 88] on div "Mosaic AO - C360" at bounding box center [91, 87] width 30 height 5
click at [187, 179] on icon at bounding box center [189, 180] width 4 height 4
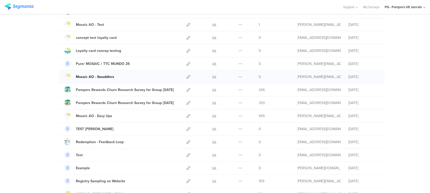
scroll to position [68, 0]
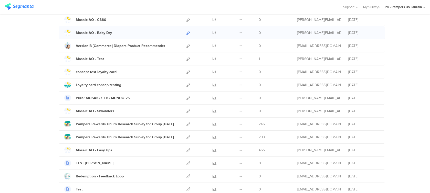
click at [187, 31] on icon at bounding box center [189, 33] width 4 height 4
click at [99, 110] on div "Mosaic AO - Swaddlers" at bounding box center [95, 111] width 38 height 5
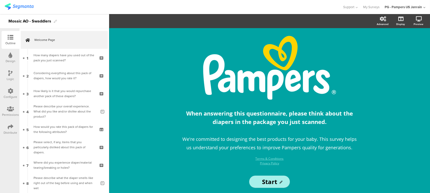
click at [9, 97] on div "Configure" at bounding box center [11, 97] width 14 height 5
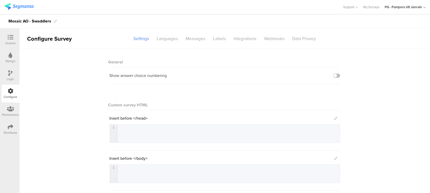
click at [13, 43] on div "Outline" at bounding box center [10, 43] width 10 height 5
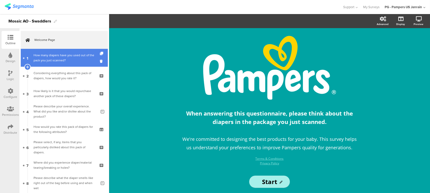
click at [44, 58] on div "How many diapers have you used out of the pack you just scanned?" at bounding box center [64, 58] width 61 height 10
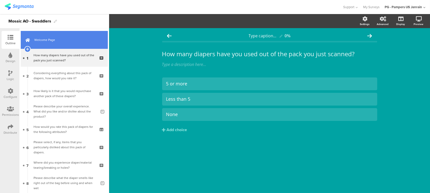
click at [48, 37] on link "Welcome Page" at bounding box center [64, 40] width 87 height 18
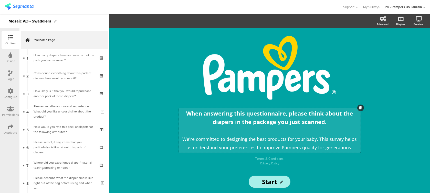
click at [269, 130] on div "When answering this questionnaire, please think about the diapers in the packag…" at bounding box center [270, 130] width 182 height 45
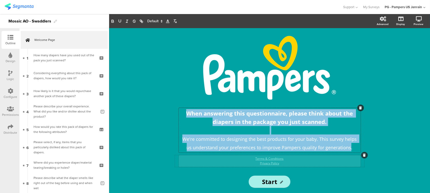
drag, startPoint x: 183, startPoint y: 114, endPoint x: 348, endPoint y: 160, distance: 170.8
click at [348, 160] on div "/ When answering this questionnaire, please think about the diapers in the pack…" at bounding box center [270, 101] width 190 height 130
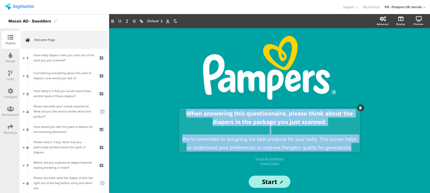
click at [347, 149] on span "We're committed to designing the best products for your baby. This survey helps…" at bounding box center [270, 143] width 176 height 15
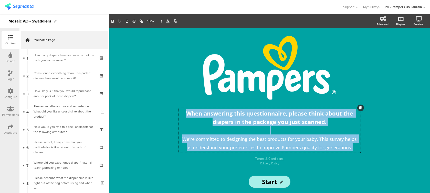
drag, startPoint x: 351, startPoint y: 149, endPoint x: 166, endPoint y: 106, distance: 190.1
click at [166, 106] on div "/ When answering this questionnaire, please think about the diapers in the pack…" at bounding box center [269, 110] width 215 height 165
copy div "When answering this questionnaire, please think about the diapers in the packag…"
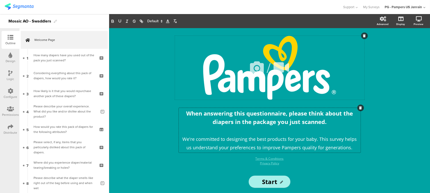
click at [224, 70] on div "/" at bounding box center [270, 68] width 190 height 64
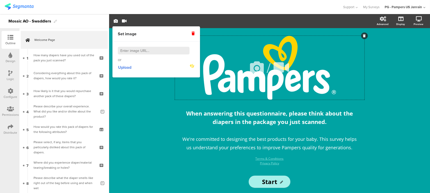
click at [224, 70] on div "/" at bounding box center [270, 68] width 190 height 64
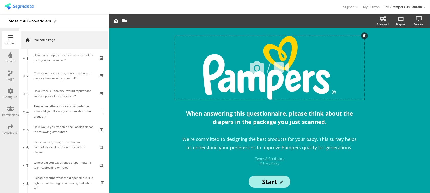
click at [224, 70] on div "/" at bounding box center [270, 68] width 190 height 64
click at [117, 21] on icon "button" at bounding box center [116, 21] width 4 height 4
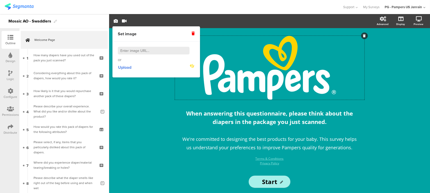
click at [192, 66] on img at bounding box center [191, 68] width 8 height 8
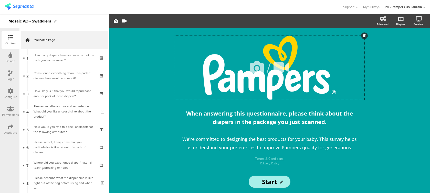
click at [242, 86] on div "/" at bounding box center [270, 68] width 190 height 64
click at [406, 77] on div "/ When answering this questionnaire, please think about the diapers in the pack…" at bounding box center [269, 110] width 321 height 165
click at [413, 85] on div "/ When answering this questionnaire, please think about the diapers in the pack…" at bounding box center [269, 110] width 321 height 165
click at [271, 56] on div "/" at bounding box center [270, 68] width 190 height 64
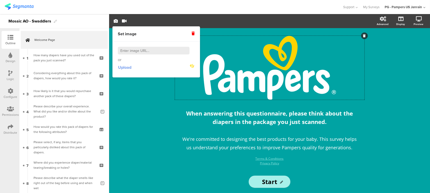
click at [130, 68] on span "Upload" at bounding box center [124, 68] width 13 height 6
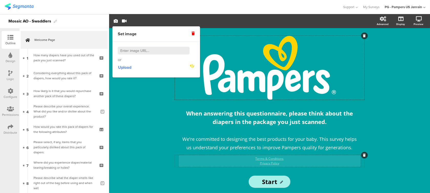
click at [295, 161] on div "Terms & Conditions Privacy Policy Terms & Conditions Privacy Policy" at bounding box center [270, 161] width 182 height 12
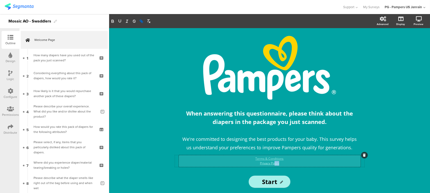
click at [271, 165] on p "Privacy Policy" at bounding box center [269, 163] width 179 height 5
drag, startPoint x: 253, startPoint y: 158, endPoint x: 287, endPoint y: 165, distance: 35.0
click at [287, 165] on div "Terms & Conditions Privacy Policy" at bounding box center [269, 161] width 179 height 9
copy div "Terms & Conditions Privacy Policy"
click at [235, 159] on p "Terms & Conditions" at bounding box center [269, 159] width 179 height 5
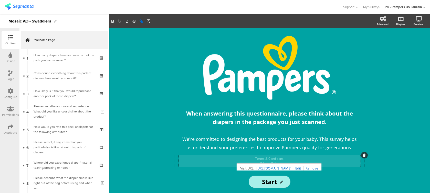
click at [260, 167] on link "https://www.pampers.com/en-us/rewards-terms-conditions" at bounding box center [273, 168] width 35 height 7
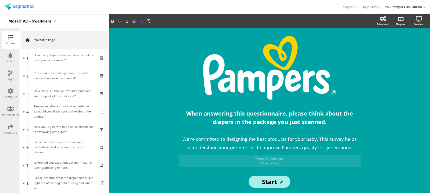
click at [150, 92] on div "/ When answering this questionnaire, please think about the diapers in the pack…" at bounding box center [269, 110] width 321 height 165
click at [260, 165] on div "Terms & Conditions Privacy Policy Terms & Conditions Privacy Policy Terms & Con…" at bounding box center [270, 161] width 182 height 12
click at [260, 165] on link "Privacy Policy" at bounding box center [269, 163] width 19 height 4
click at [266, 166] on div "Terms & Conditions Privacy Policy Terms & Conditions Privacy Policy Terms & Con…" at bounding box center [270, 161] width 182 height 12
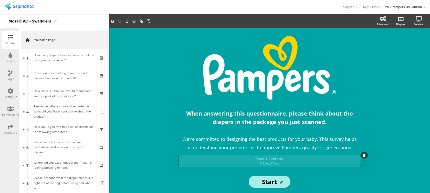
click at [268, 165] on link "Privacy Policy" at bounding box center [269, 163] width 19 height 4
click at [268, 171] on div "/ When answering this questionnaire, please think about the diapers in the pack…" at bounding box center [269, 110] width 215 height 165
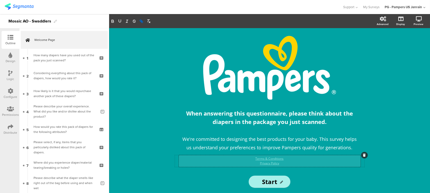
click at [268, 166] on div "Terms & Conditions Privacy Policy Terms & Conditions Privacy Policy Terms & Con…" at bounding box center [270, 161] width 182 height 12
click at [268, 166] on p "Privacy Policy" at bounding box center [269, 163] width 179 height 5
copy link "Privacy Policy"
click at [150, 98] on div "/ When answering this questionnaire, please think about the diapers in the pack…" at bounding box center [269, 110] width 321 height 165
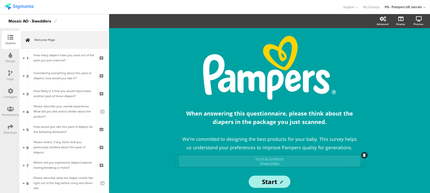
click at [271, 165] on div "Terms & Conditions Privacy Policy Terms & Conditions Privacy Policy" at bounding box center [270, 161] width 182 height 12
click at [271, 165] on link "Privacy Policy" at bounding box center [269, 163] width 19 height 4
click at [270, 159] on link "Terms & Conditions" at bounding box center [270, 159] width 28 height 4
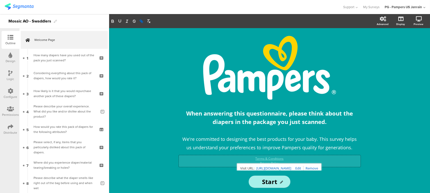
click at [235, 157] on p "Terms & Conditions" at bounding box center [269, 159] width 179 height 5
click at [220, 169] on div "/ When answering this questionnaire, please think about the diapers in the pack…" at bounding box center [269, 99] width 205 height 143
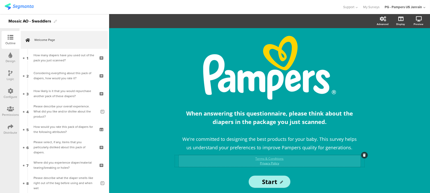
click at [262, 164] on div "Terms & Conditions Privacy Policy Terms & Conditions Privacy Policy" at bounding box center [270, 161] width 182 height 12
click at [262, 164] on link "Privacy Policy" at bounding box center [269, 163] width 19 height 4
click at [270, 164] on link "Privacy Policy" at bounding box center [269, 163] width 19 height 4
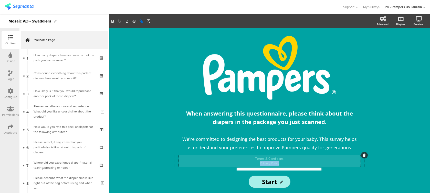
drag, startPoint x: 281, startPoint y: 164, endPoint x: 251, endPoint y: 163, distance: 29.2
click at [251, 163] on p "Privacy Policy" at bounding box center [269, 163] width 179 height 5
click at [143, 20] on icon "button" at bounding box center [141, 21] width 5 height 5
type input "Privacy Policy"
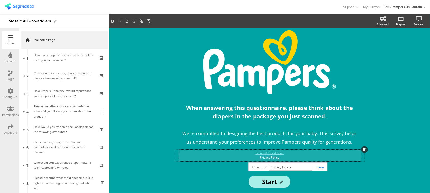
scroll to position [7, 0]
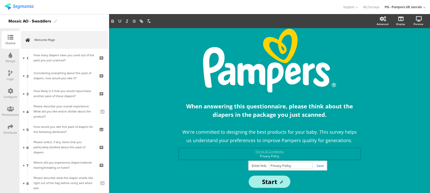
click at [315, 185] on div "Start Start" at bounding box center [269, 182] width 205 height 12
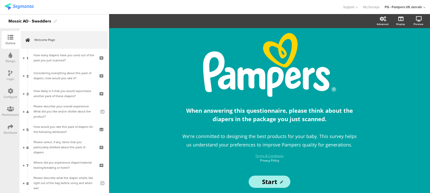
click at [392, 75] on div "/ When answering this questionnaire, please think about the diapers in the pack…" at bounding box center [269, 110] width 321 height 165
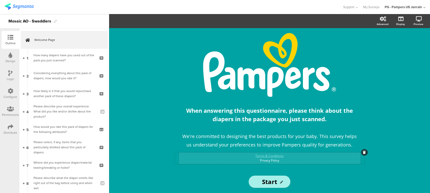
click at [281, 162] on div "Terms & Conditions Privacy Policy Terms & Conditions Privacy Policy" at bounding box center [270, 159] width 182 height 12
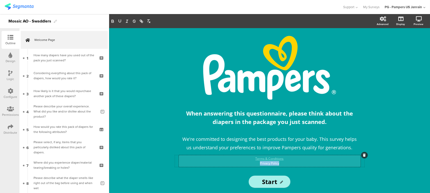
drag, startPoint x: 281, startPoint y: 162, endPoint x: 256, endPoint y: 163, distance: 24.3
click at [256, 163] on p "Privacy Policy" at bounding box center [269, 163] width 179 height 5
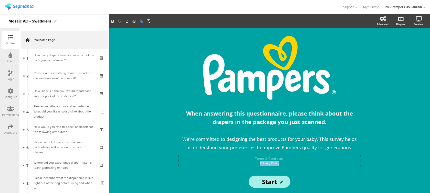
click at [144, 23] on button "button" at bounding box center [141, 21] width 7 height 6
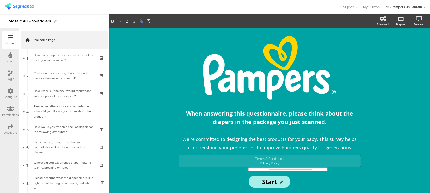
paste input "https://privacypolicy.pg.com/en-US/"
type input "https://privacypolicy.pg.com/en-US/"
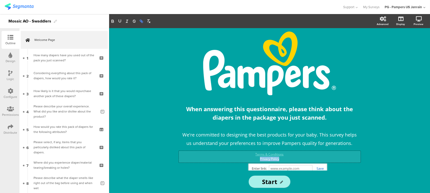
scroll to position [3, 0]
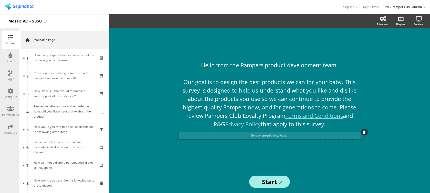
click at [271, 137] on div "Type an introduction here..." at bounding box center [270, 135] width 182 height 7
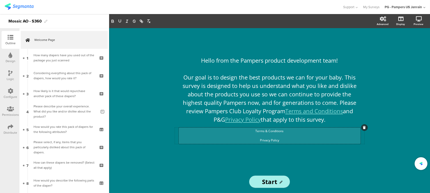
click at [258, 140] on p "Privacy Policy" at bounding box center [269, 140] width 179 height 5
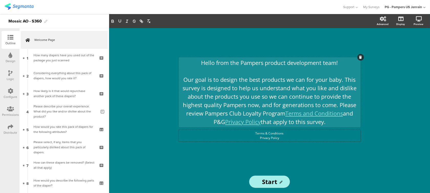
click at [220, 72] on div "Hello from the Pampers product development team! Our goal is to design the best…" at bounding box center [270, 92] width 182 height 70
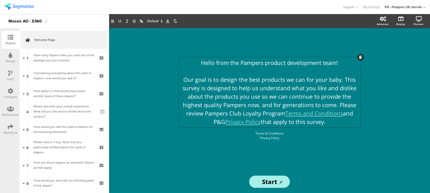
drag, startPoint x: 197, startPoint y: 61, endPoint x: 348, endPoint y: 129, distance: 165.6
click at [348, 129] on sg-rich-text-input "Hello from the Pampers product development team! Our goal is to design the best…" at bounding box center [270, 94] width 190 height 74
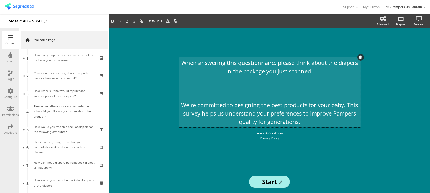
click at [271, 92] on p at bounding box center [269, 96] width 179 height 8
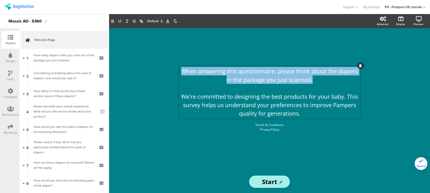
drag, startPoint x: 322, startPoint y: 80, endPoint x: 143, endPoint y: 54, distance: 181.0
click at [143, 54] on div "When answering this questionnaire, please think about the diapers in the packag…" at bounding box center [269, 110] width 321 height 165
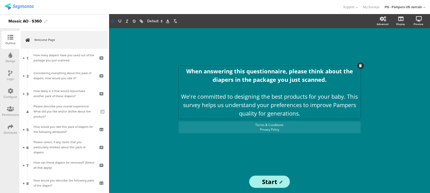
click at [262, 127] on div "Terms & Conditions Privacy Policy" at bounding box center [269, 127] width 179 height 9
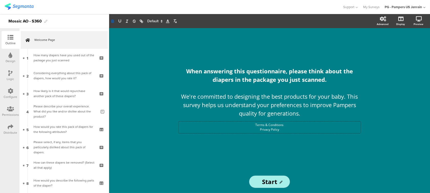
click at [262, 127] on p "Terms & Conditions" at bounding box center [269, 125] width 179 height 5
click at [262, 126] on p "Terms & Conditions" at bounding box center [269, 125] width 179 height 5
drag, startPoint x: 285, startPoint y: 126, endPoint x: 254, endPoint y: 122, distance: 30.7
click at [254, 122] on div "Terms & Conditions Privacy Policy Terms & Conditions Privacy Policy Terms & Con…" at bounding box center [270, 128] width 182 height 12
click at [142, 23] on icon "button" at bounding box center [142, 22] width 2 height 2
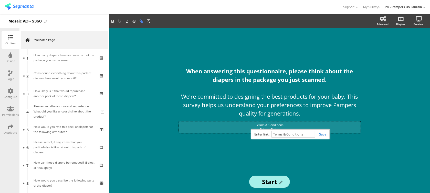
paste input "[URL][DOMAIN_NAME]"
type input "[URL][DOMAIN_NAME]"
click at [322, 136] on link at bounding box center [320, 134] width 11 height 5
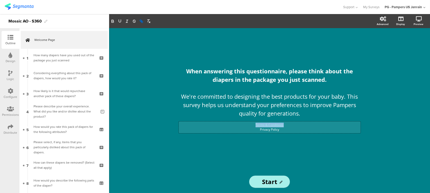
copy link "Terms & Conditions"
click at [250, 130] on p "Privacy Policy" at bounding box center [269, 130] width 179 height 5
drag, startPoint x: 250, startPoint y: 127, endPoint x: 295, endPoint y: 131, distance: 45.3
click at [295, 131] on div "Terms & Conditions Privacy Policy" at bounding box center [269, 127] width 179 height 9
copy div "Terms & Conditions Privacy Policy"
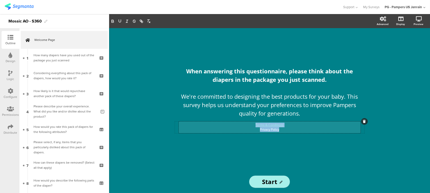
click at [296, 129] on p "Privacy Policy" at bounding box center [269, 130] width 179 height 5
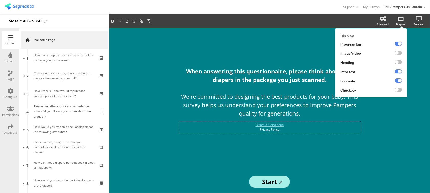
click at [400, 24] on div "Display" at bounding box center [400, 24] width 9 height 4
click at [398, 55] on label at bounding box center [398, 53] width 7 height 4
click at [0, 0] on input "checkbox" at bounding box center [0, 0] width 0 height 0
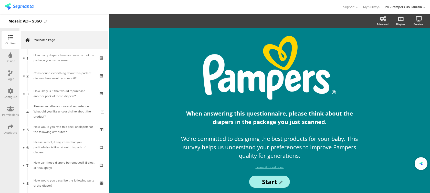
click at [161, 73] on div "/ When answering this questionnaire, please think about the diapers in the pack…" at bounding box center [269, 110] width 321 height 165
click at [290, 171] on div "/ When answering this questionnaire, please think about the diapers in the pack…" at bounding box center [269, 110] width 215 height 165
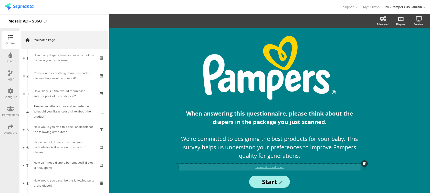
click at [291, 169] on div "/ When answering this questionnaire, please think about the diapers in the pack…" at bounding box center [269, 99] width 205 height 143
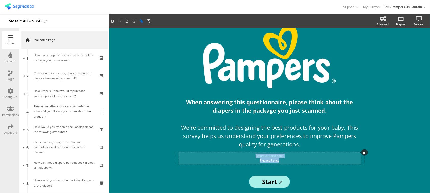
drag, startPoint x: 279, startPoint y: 160, endPoint x: 250, endPoint y: 157, distance: 29.3
click at [250, 157] on div "Terms & Conditions Privacy Policy" at bounding box center [269, 158] width 179 height 9
click at [260, 162] on p "Privacy Policy" at bounding box center [269, 161] width 179 height 5
drag, startPoint x: 258, startPoint y: 161, endPoint x: 275, endPoint y: 161, distance: 17.2
click at [275, 161] on p "Privacy Policy" at bounding box center [269, 161] width 179 height 5
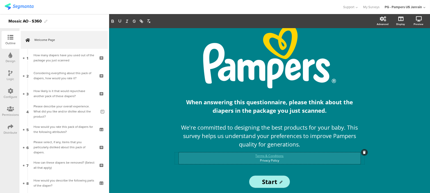
click at [276, 161] on p "Privacy Policy" at bounding box center [269, 161] width 179 height 5
drag, startPoint x: 276, startPoint y: 161, endPoint x: 256, endPoint y: 160, distance: 20.0
click at [256, 160] on p "Privacy Policy" at bounding box center [269, 161] width 179 height 5
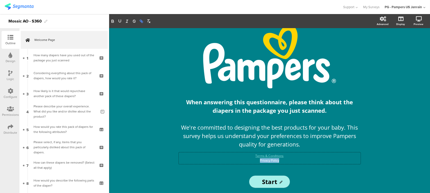
click at [142, 23] on icon "button" at bounding box center [142, 22] width 2 height 2
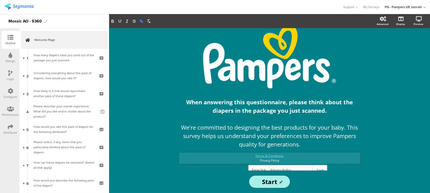
paste input "https://privacypolicy.pg.com/en-US/"
type input "https://privacypolicy.pg.com/en-US/"
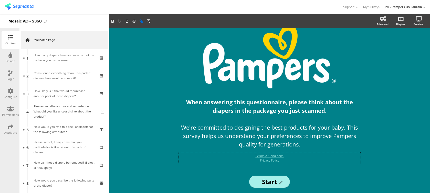
click at [164, 81] on div "/ When answering this questionnaire, please think about the diapers in the pack…" at bounding box center [269, 110] width 215 height 165
click at [10, 89] on icon at bounding box center [11, 91] width 6 height 6
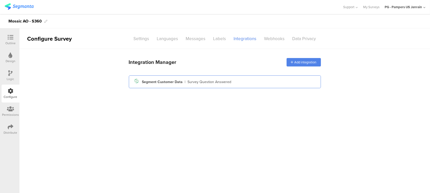
click at [221, 86] on div "Segment icon Created with Sketch. Segment Customer Data | Survey Question Answe…" at bounding box center [225, 82] width 192 height 13
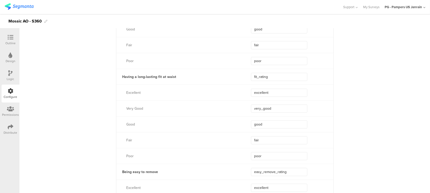
scroll to position [990, 0]
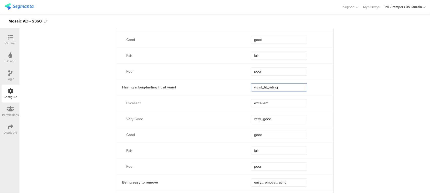
type input "waist_fit_rating"
click at [255, 14] on div "Support Help Center Live Chat My Surveys PG - Pampers US Janrain ACCOUNTS PG - …" at bounding box center [215, 7] width 421 height 14
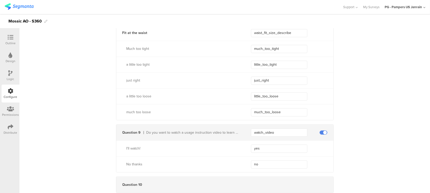
scroll to position [2015, 0]
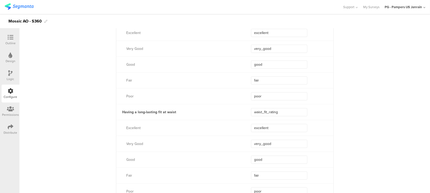
scroll to position [1901, 0]
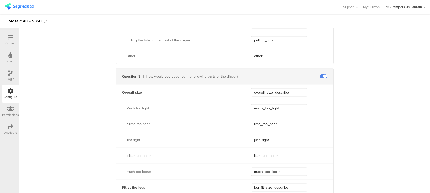
scroll to position [1764, 0]
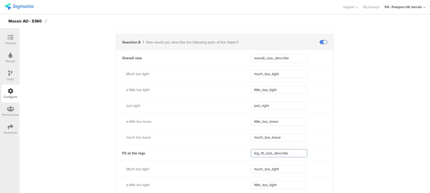
drag, startPoint x: 292, startPoint y: 153, endPoint x: 234, endPoint y: 153, distance: 58.4
click at [234, 153] on div "Fit at the legs leg_fit_size_describe" at bounding box center [224, 154] width 217 height 16
click at [251, 12] on div "Support Help Center Live Chat My Surveys PG - Pampers US Janrain ACCOUNTS PG - …" at bounding box center [215, 7] width 421 height 14
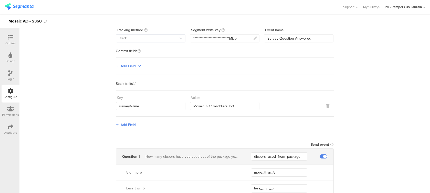
scroll to position [0, 0]
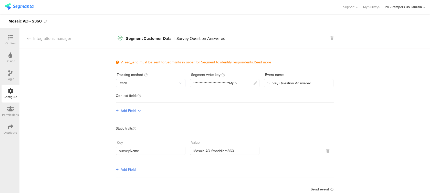
click at [11, 74] on icon at bounding box center [10, 73] width 4 height 6
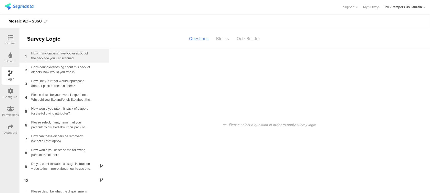
click at [57, 57] on div "How many diapers have you used out of the package you just scanned" at bounding box center [60, 56] width 64 height 10
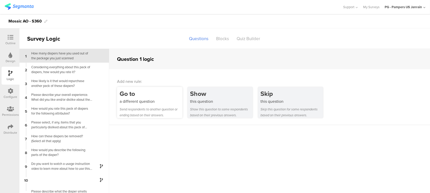
click at [149, 101] on div "a different question" at bounding box center [151, 102] width 63 height 6
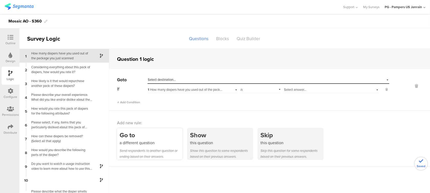
click at [168, 79] on span "Select destination..." at bounding box center [162, 79] width 28 height 5
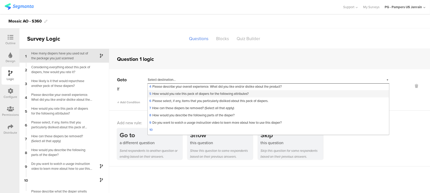
scroll to position [35, 0]
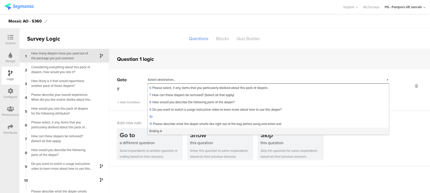
click at [173, 129] on div "Ending A" at bounding box center [268, 131] width 241 height 7
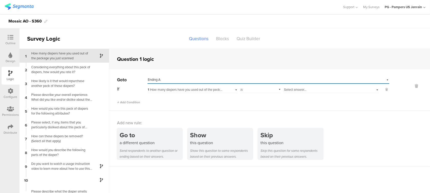
scroll to position [0, 0]
click at [258, 89] on div "is" at bounding box center [260, 89] width 41 height 8
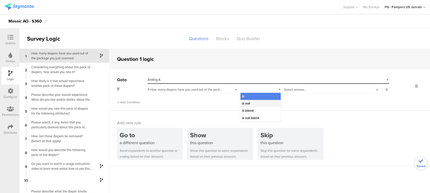
click at [256, 104] on div "is not" at bounding box center [261, 103] width 40 height 7
click at [285, 91] on span "Select answer..." at bounding box center [295, 89] width 22 height 5
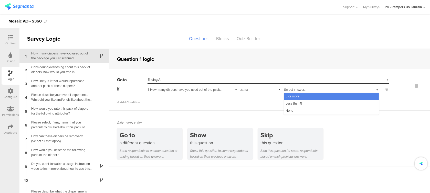
click at [294, 97] on span "5 or more" at bounding box center [293, 96] width 14 height 5
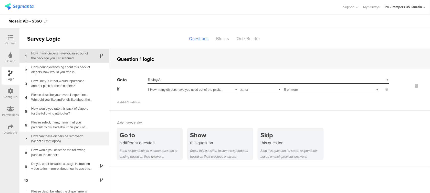
scroll to position [8, 0]
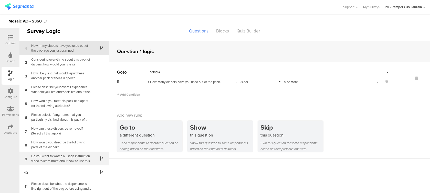
click at [64, 162] on div "Do you want to watch a usage instruction video to learn more about how to use t…" at bounding box center [60, 159] width 64 height 10
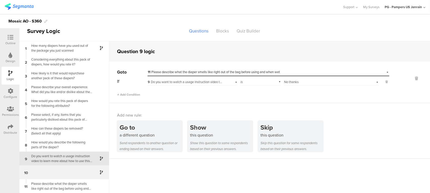
scroll to position [8, 0]
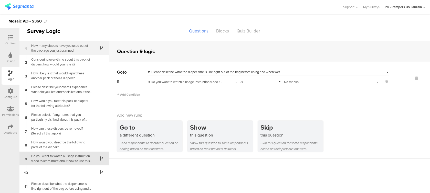
click at [51, 48] on div "How many diapers have you used out of the package you just scanned" at bounding box center [60, 48] width 64 height 10
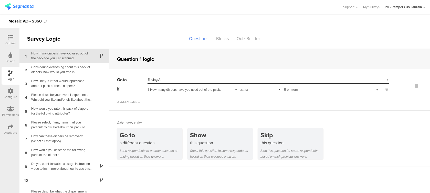
click at [12, 40] on div at bounding box center [10, 38] width 10 height 6
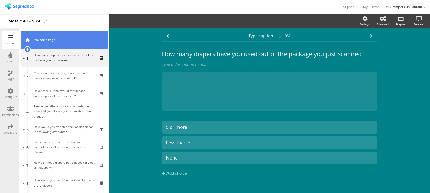
click at [53, 43] on link "Welcome Page" at bounding box center [64, 40] width 87 height 18
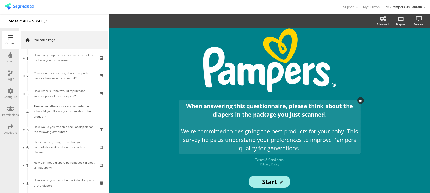
scroll to position [11, 0]
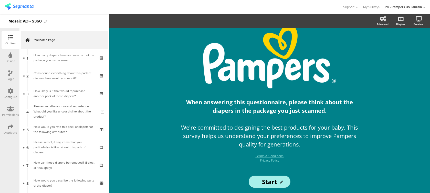
click at [12, 92] on icon at bounding box center [11, 91] width 6 height 6
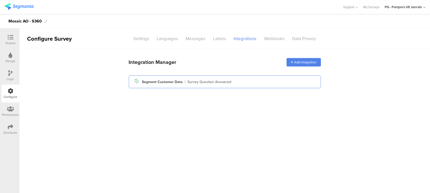
click at [230, 85] on div "Segment icon Created with Sketch. Segment Customer Data | Survey Question Answe…" at bounding box center [225, 82] width 184 height 9
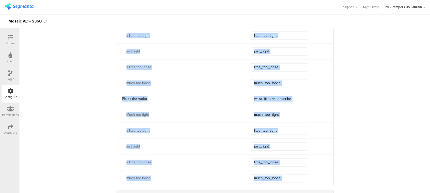
scroll to position [1998, 0]
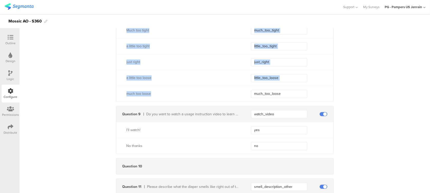
drag, startPoint x: 112, startPoint y: 65, endPoint x: 302, endPoint y: 88, distance: 191.2
copy div "Question 8 How would you describe the following parts of the diaper? Overall si…"
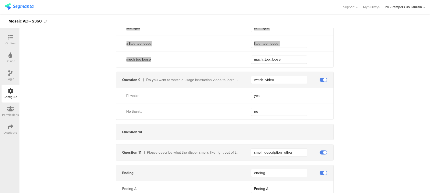
scroll to position [2052, 0]
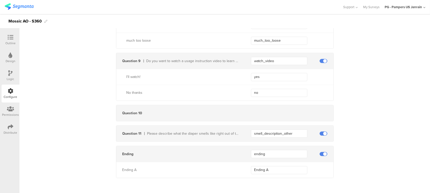
click at [143, 131] on div "Please describe what the diaper smells like right out of the bag before using a…" at bounding box center [190, 133] width 97 height 5
drag, startPoint x: 120, startPoint y: 132, endPoint x: 304, endPoint y: 138, distance: 184.8
click at [304, 138] on div "Question 11 Please describe what the diaper smells like right out of the bag be…" at bounding box center [224, 134] width 217 height 16
copy div "Question 11 Please describe what the diaper smells like right out of the bag be…"
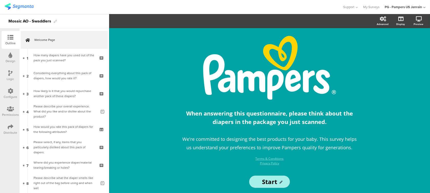
click at [11, 97] on div "Configure" at bounding box center [11, 97] width 14 height 5
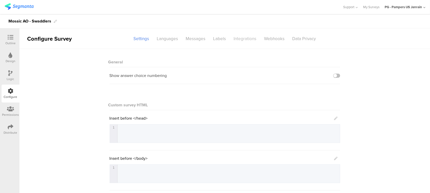
click at [236, 42] on div "Integrations" at bounding box center [245, 38] width 30 height 9
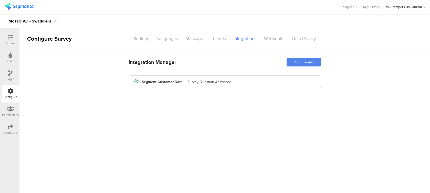
click at [12, 72] on icon at bounding box center [10, 73] width 4 height 6
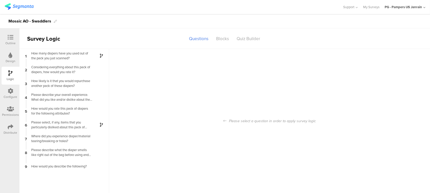
click at [10, 88] on icon at bounding box center [11, 91] width 6 height 6
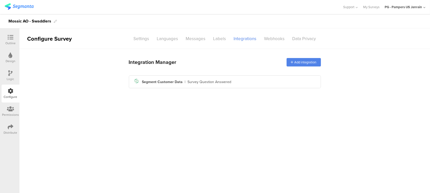
click at [10, 76] on div at bounding box center [10, 73] width 4 height 6
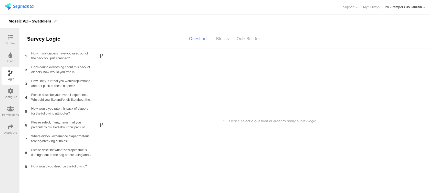
click at [10, 58] on div at bounding box center [11, 56] width 4 height 6
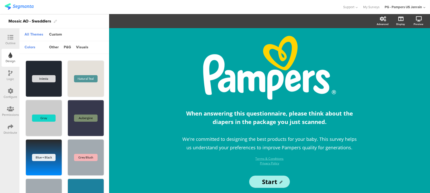
click at [10, 97] on div "Configure" at bounding box center [11, 97] width 14 height 5
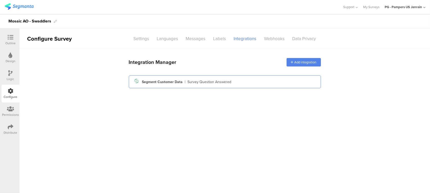
click at [214, 84] on div "Survey Question Answered" at bounding box center [210, 81] width 44 height 5
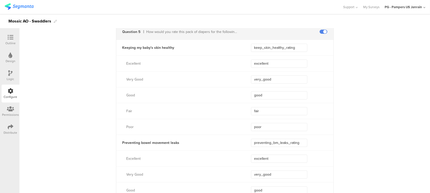
scroll to position [444, 0]
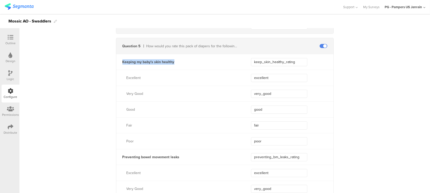
drag, startPoint x: 182, startPoint y: 61, endPoint x: 117, endPoint y: 60, distance: 65.1
click at [117, 60] on div "Keeping my baby's skin healthy" at bounding box center [177, 61] width 122 height 5
copy div "Keeping my baby's skin healthy"
click at [267, 67] on div "Keeping my baby's skin healthy keep_skin_healthy_rating" at bounding box center [224, 62] width 217 height 16
drag, startPoint x: 296, startPoint y: 60, endPoint x: 237, endPoint y: 57, distance: 59.0
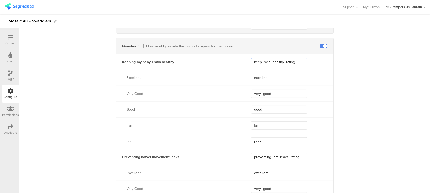
click at [237, 57] on div "Keeping my baby's skin healthy keep_skin_healthy_rating" at bounding box center [224, 62] width 217 height 16
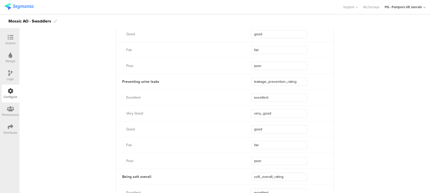
scroll to position [474, 0]
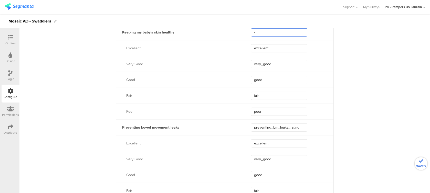
paste input "keep_skin_healthy_rating"
type input "-"
type input "keep_skin_healthy_rating"
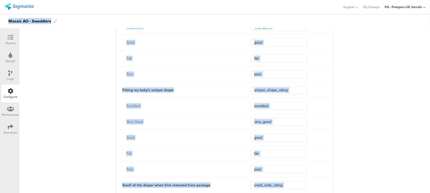
scroll to position [861, 0]
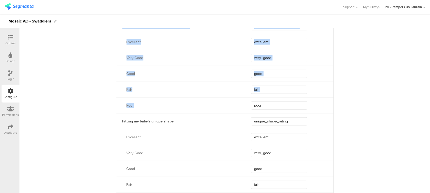
drag, startPoint x: 120, startPoint y: 70, endPoint x: 262, endPoint y: 100, distance: 144.9
click at [262, 100] on div "Helping my baby sleep through the night sleep_through_night_rating Excellent ex…" at bounding box center [224, 65] width 217 height 95
click at [160, 109] on div "Poor poor" at bounding box center [224, 106] width 217 height 16
drag, startPoint x: 293, startPoint y: 120, endPoint x: 128, endPoint y: 120, distance: 164.7
click at [129, 120] on div "Fitting my baby's unique shape unique_shape_rating" at bounding box center [224, 121] width 217 height 16
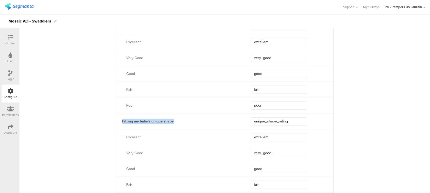
drag, startPoint x: 119, startPoint y: 120, endPoint x: 299, endPoint y: 127, distance: 180.5
click at [299, 127] on div "Fitting my baby's unique shape unique_shape_rating" at bounding box center [224, 121] width 217 height 16
copy div "Fitting my baby's unique shape"
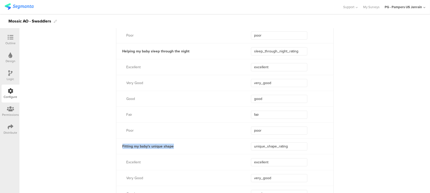
scroll to position [793, 0]
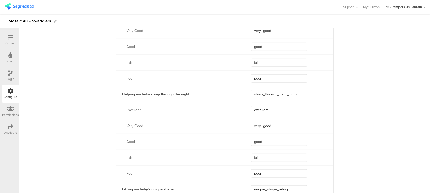
click at [311, 93] on div "sleep_through_night_rating" at bounding box center [292, 94] width 82 height 8
drag, startPoint x: 311, startPoint y: 95, endPoint x: 117, endPoint y: 90, distance: 194.3
click at [117, 90] on div "Helping my baby sleep through the night sleep_through_night_rating" at bounding box center [224, 94] width 217 height 16
copy div "Helping my baby sleep through the night"
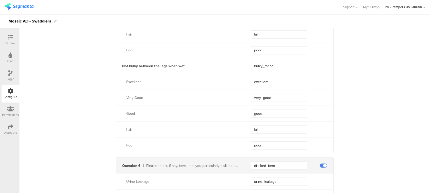
scroll to position [1203, 0]
drag, startPoint x: 289, startPoint y: 63, endPoint x: 119, endPoint y: 64, distance: 170.1
click at [119, 64] on div "Not bulky between the legs when wet bulky_rating" at bounding box center [224, 66] width 217 height 16
click at [119, 64] on div "Not bulky between the legs when wet" at bounding box center [177, 65] width 122 height 5
drag, startPoint x: 119, startPoint y: 63, endPoint x: 328, endPoint y: 69, distance: 209.4
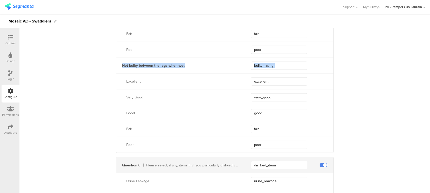
click at [328, 69] on div "Not bulky between the legs when wet bulky_rating" at bounding box center [224, 66] width 217 height 16
copy div "Not bulky between the legs when wet"
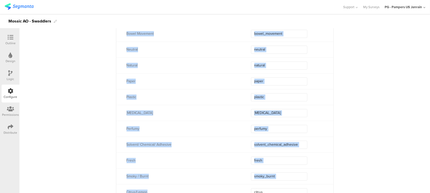
scroll to position [2111, 0]
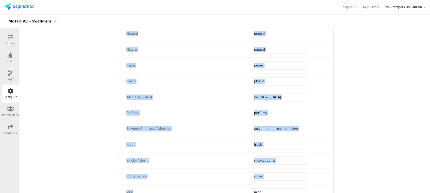
drag, startPoint x: 119, startPoint y: 46, endPoint x: 227, endPoint y: 188, distance: 178.0
drag, startPoint x: 227, startPoint y: 188, endPoint x: 216, endPoint y: 134, distance: 54.6
click at [216, 134] on div "Solvent/ Chemical/ Adhesive solvent_chemical_adhesive" at bounding box center [224, 129] width 217 height 16
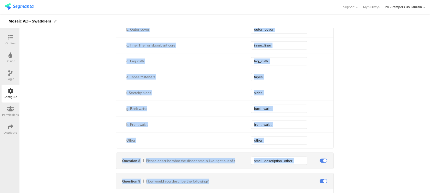
scroll to position [1571, 0]
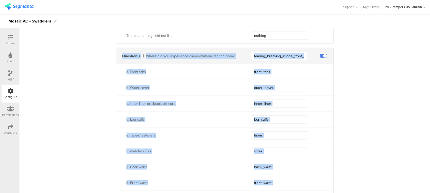
click at [180, 80] on div "b. Outer cover outer_cover" at bounding box center [224, 88] width 217 height 16
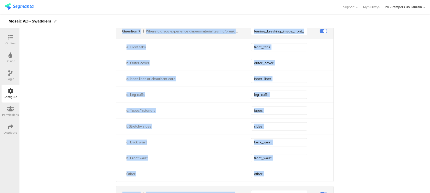
scroll to position [1656, 0]
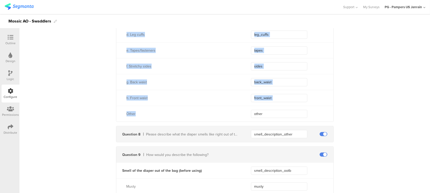
drag, startPoint x: 118, startPoint y: 53, endPoint x: 303, endPoint y: 120, distance: 197.0
click at [303, 120] on div "Question 7 Where did you experience diaper/material tearing/breaking or holes? …" at bounding box center [225, 42] width 218 height 159
copy div "Question 7 Where did you experience diaper/material tearing/breaking or holes? …"
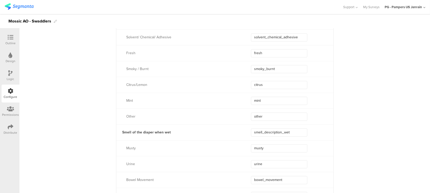
scroll to position [1997, 0]
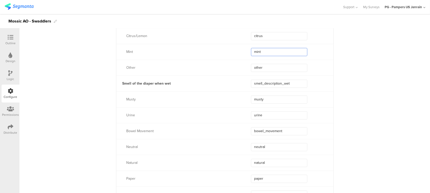
click at [266, 51] on input "mint" at bounding box center [279, 52] width 56 height 8
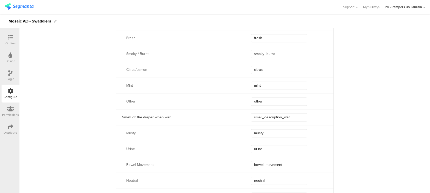
click at [11, 39] on icon at bounding box center [11, 38] width 6 height 6
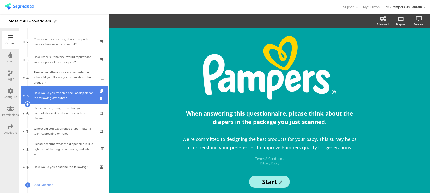
scroll to position [64, 0]
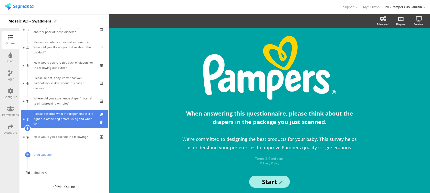
click at [57, 112] on div "Please describe what the diaper smells like right out of the bag before using a…" at bounding box center [65, 118] width 63 height 15
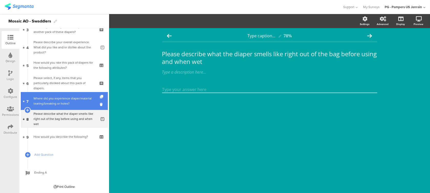
click at [54, 96] on div "Where did you experience diaper/material tearing/breaking or holes?" at bounding box center [64, 101] width 61 height 10
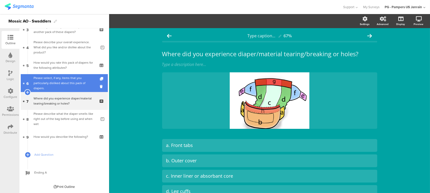
click at [53, 82] on div "Please select, if any, items that you particularly disliked about this pack of …" at bounding box center [64, 83] width 61 height 15
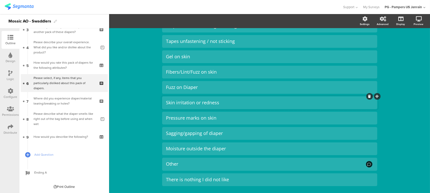
scroll to position [156, 0]
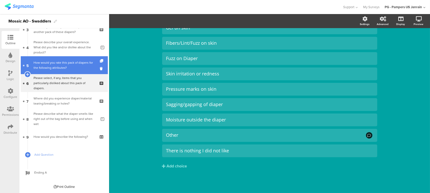
click at [59, 68] on div "How would you rate this pack of diapers for the following attributes?" at bounding box center [64, 65] width 61 height 10
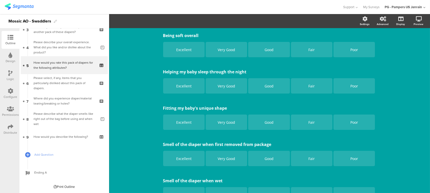
scroll to position [214, 0]
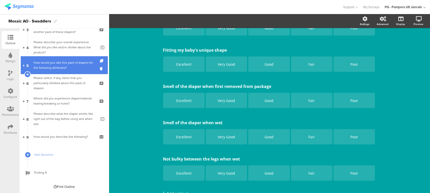
click at [53, 65] on div "How would you rate this pack of diapers for the following attributes?" at bounding box center [64, 65] width 61 height 10
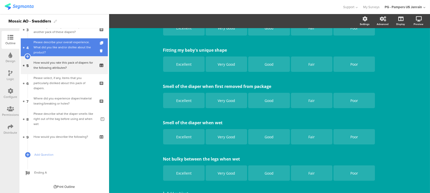
click at [53, 52] on div "Please describe your overall experience. What did you like and/or dislike about…" at bounding box center [65, 47] width 63 height 15
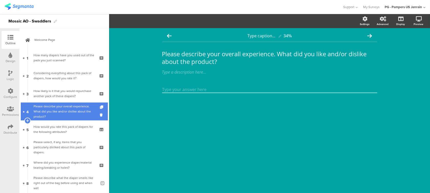
click at [62, 112] on div "Please describe your overall experience. What did you like and/or dislike about…" at bounding box center [65, 111] width 63 height 15
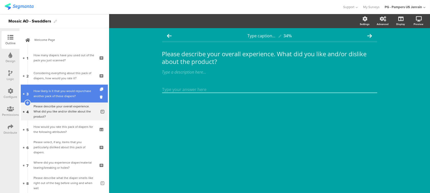
click at [53, 91] on div "How likely is it that you would repurchase another pack of these diapers?" at bounding box center [64, 94] width 61 height 10
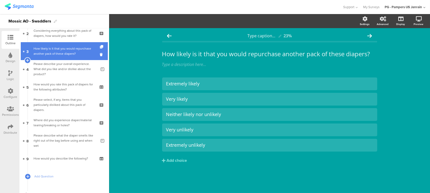
scroll to position [64, 0]
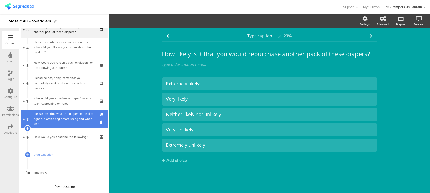
click at [56, 116] on div "Please describe what the diaper smells like right out of the bag before using a…" at bounding box center [65, 118] width 63 height 15
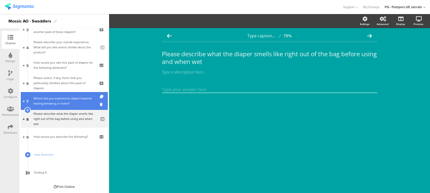
click at [53, 105] on div "Where did you experience diaper/material tearing/breaking or holes?" at bounding box center [64, 101] width 61 height 10
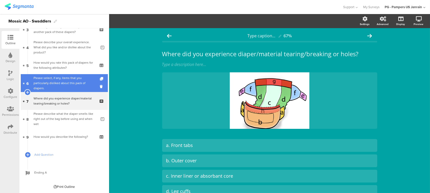
click at [61, 78] on div "Please select, if any, items that you particularly disliked about this pack of …" at bounding box center [64, 83] width 61 height 15
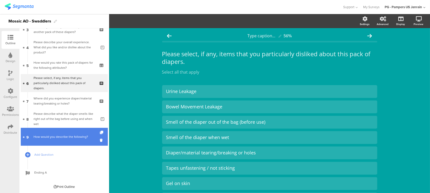
click at [62, 137] on div "How would you describe the following?" at bounding box center [64, 136] width 61 height 5
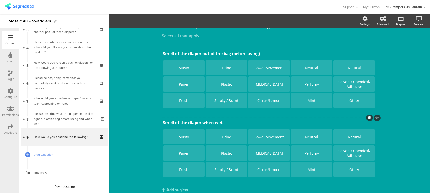
scroll to position [49, 0]
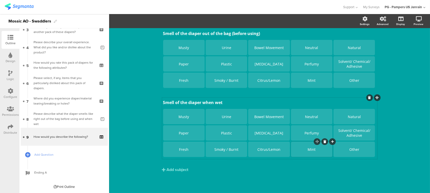
click at [314, 151] on div "Mint" at bounding box center [312, 149] width 40 height 5
click at [396, 142] on div "Type caption... 89% How would you describe the following? How would you describ…" at bounding box center [269, 86] width 321 height 214
click at [15, 93] on div "Configure" at bounding box center [11, 94] width 18 height 18
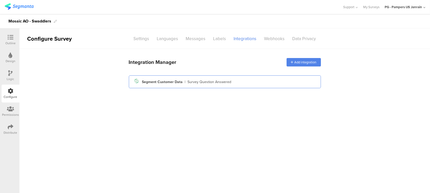
click at [247, 78] on div "Segment icon Created with Sketch. Segment Customer Data | Survey Question Answe…" at bounding box center [225, 82] width 184 height 9
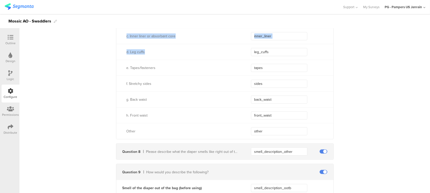
scroll to position [1637, 0]
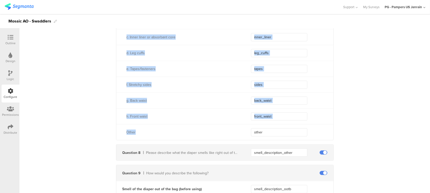
drag, startPoint x: 120, startPoint y: 89, endPoint x: 312, endPoint y: 137, distance: 197.8
click at [312, 137] on div "Question 7 Where did you experience diaper/material tearing/breaking or holes? …" at bounding box center [225, 60] width 218 height 159
copy div "Question 7 Where did you experience diaper/material tearing/breaking or holes? …"
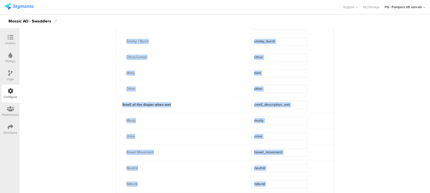
scroll to position [2159, 0]
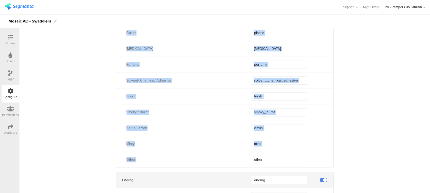
drag, startPoint x: 120, startPoint y: 70, endPoint x: 285, endPoint y: 165, distance: 190.7
copy div "Question 9 How would you describe the following? Smell of the diaper out of the…"
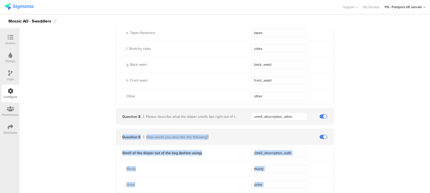
scroll to position [1749, 0]
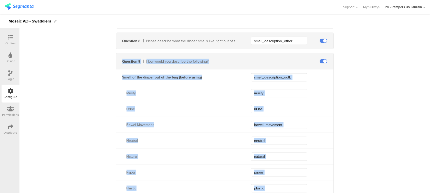
copy div "Question 9 How would you describe the following? Smell of the diaper out of the…"
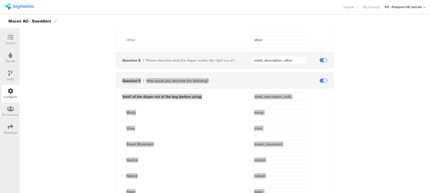
scroll to position [1715, 0]
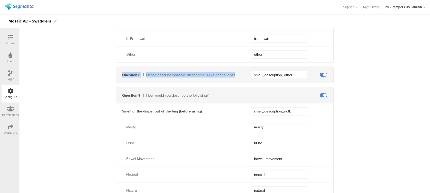
drag, startPoint x: 118, startPoint y: 74, endPoint x: 302, endPoint y: 80, distance: 184.0
click at [302, 80] on div "Question 8 Please describe what the diaper smells like right out of the bag bef…" at bounding box center [224, 75] width 217 height 16
copy div "Question 8 Please describe what the diaper smells like right out of the bag bef…"
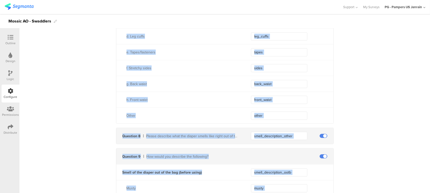
scroll to position [1680, 0]
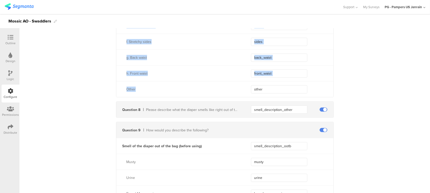
drag, startPoint x: 120, startPoint y: 47, endPoint x: 289, endPoint y: 93, distance: 175.3
click at [289, 93] on div "Question 7 Where did you experience diaper/material tearing/breaking or holes? …" at bounding box center [225, 17] width 218 height 159
copy div "Question 7 Where did you experience diaper/material tearing/breaking or holes? …"
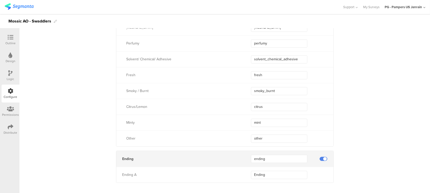
scroll to position [2186, 0]
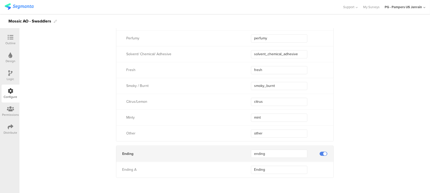
click at [16, 43] on div "Outline" at bounding box center [11, 40] width 18 height 18
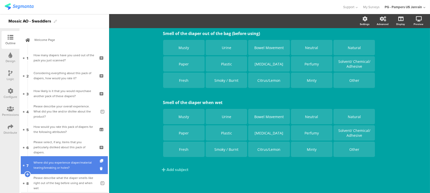
click at [71, 166] on div "Where did you experience diaper/material tearing/breaking or holes?" at bounding box center [64, 165] width 61 height 10
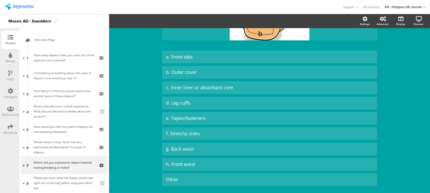
scroll to position [118, 0]
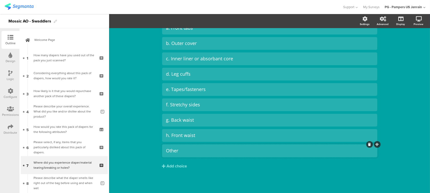
click at [196, 149] on div "Other" at bounding box center [269, 151] width 207 height 6
click at [135, 21] on span "Choice options" at bounding box center [137, 21] width 27 height 6
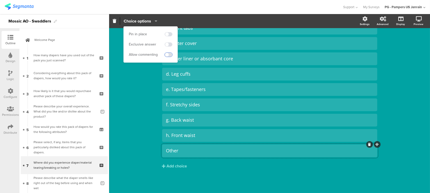
click at [168, 55] on span at bounding box center [169, 55] width 8 height 4
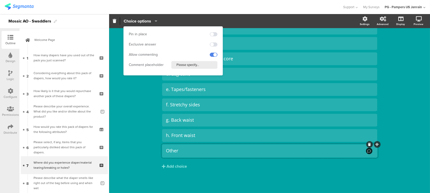
click at [135, 106] on div "Type caption... 67% Where did you experience diaper/material tearing/breaking o…" at bounding box center [269, 52] width 321 height 283
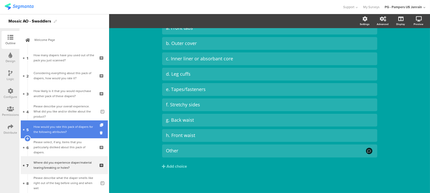
click at [54, 130] on div "How would you rate this pack of diapers for the following attributes?" at bounding box center [64, 129] width 61 height 10
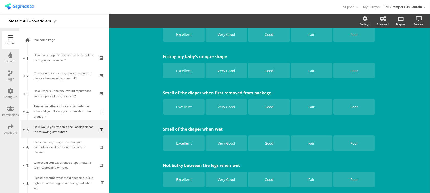
scroll to position [238, 0]
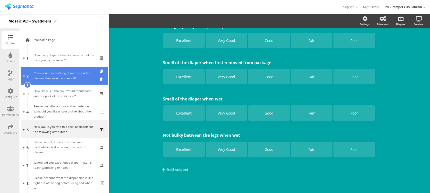
click at [65, 78] on div "Considering everything about this pack of diapers, how would you rate it?" at bounding box center [64, 76] width 61 height 10
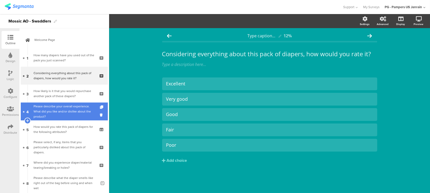
click at [59, 114] on div "Please describe your overall experience. What did you like and/or dislike about…" at bounding box center [65, 111] width 63 height 15
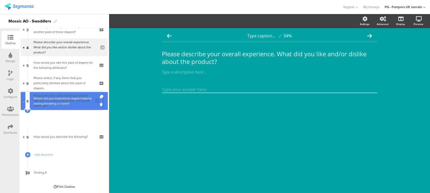
scroll to position [46, 0]
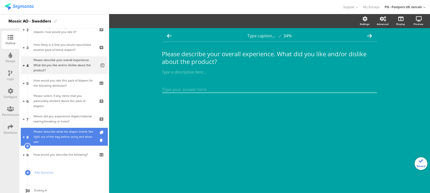
click at [63, 134] on div "Please describe what the diaper smells like right out of the bag before using a…" at bounding box center [65, 136] width 63 height 15
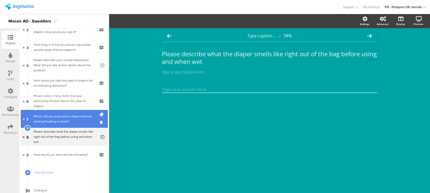
click at [59, 117] on div "Where did you experience diaper/material tearing/breaking or holes?" at bounding box center [64, 119] width 61 height 10
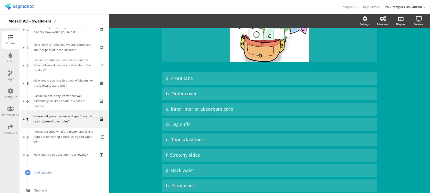
scroll to position [118, 0]
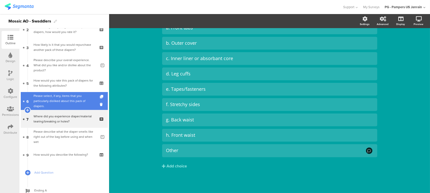
click at [62, 102] on div "Please select, if any, items that you particularly disliked about this pack of …" at bounding box center [64, 101] width 61 height 15
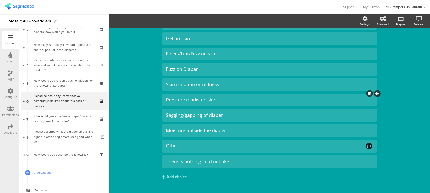
scroll to position [156, 0]
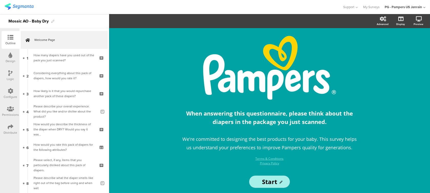
click at [12, 91] on icon at bounding box center [11, 91] width 6 height 6
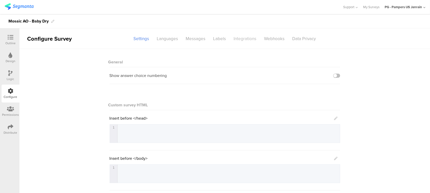
click at [247, 40] on div "Integrations" at bounding box center [245, 38] width 30 height 9
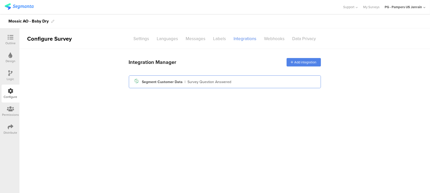
click at [232, 83] on div "Segment icon Created with Sketch. Segment Customer Data | Survey Question Answe…" at bounding box center [225, 82] width 184 height 9
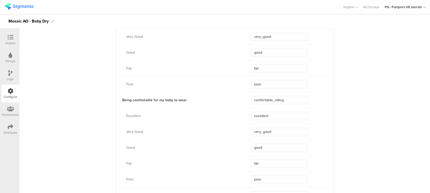
scroll to position [785, 0]
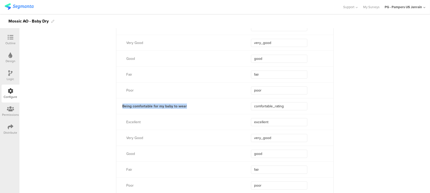
drag, startPoint x: 312, startPoint y: 107, endPoint x: 118, endPoint y: 106, distance: 194.4
click at [118, 106] on div "Being comfortable for my baby to wear comfortable_rating" at bounding box center [224, 106] width 217 height 16
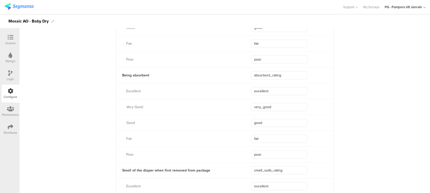
scroll to position [922, 0]
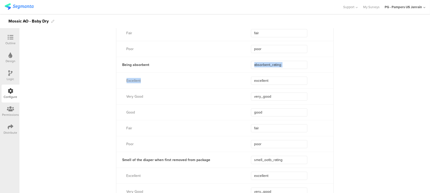
drag, startPoint x: 327, startPoint y: 76, endPoint x: 166, endPoint y: 57, distance: 162.2
click at [166, 57] on div "Being absorbent absorbent_rating Excellent excellent Very Good very_good Good g…" at bounding box center [224, 104] width 217 height 95
drag, startPoint x: 166, startPoint y: 57, endPoint x: 105, endPoint y: 59, distance: 60.8
drag, startPoint x: 110, startPoint y: 60, endPoint x: 288, endPoint y: 69, distance: 178.2
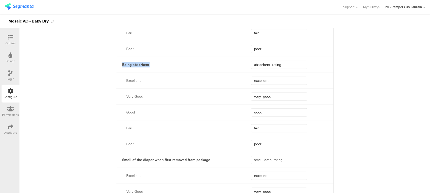
copy div "Being absorbent"
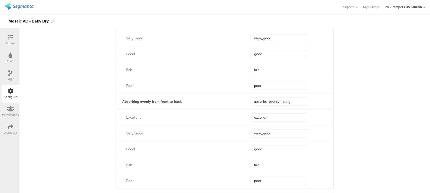
scroll to position [1400, 0]
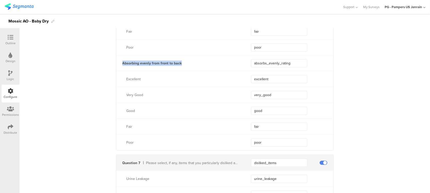
drag, startPoint x: 108, startPoint y: 63, endPoint x: 298, endPoint y: 67, distance: 189.9
copy div "Absorbing evenly from front to back"
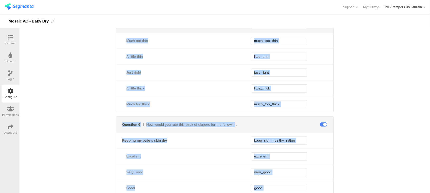
scroll to position [477, 0]
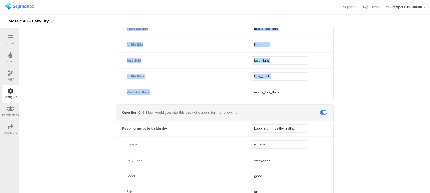
drag, startPoint x: 114, startPoint y: 80, endPoint x: 289, endPoint y: 98, distance: 175.9
click at [289, 98] on div "Question 5 How would you describe the thickness of the diaper when DRY? Would y…" at bounding box center [225, 53] width 218 height 96
copy div "Question 5 How would you describe the thickness of the diaper when DRY? Would y…"
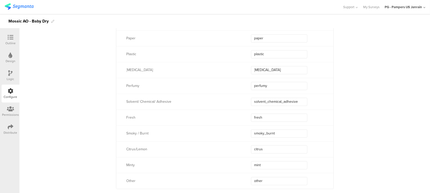
scroll to position [2217, 0]
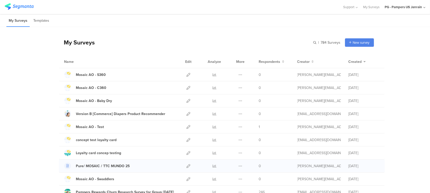
scroll to position [68, 0]
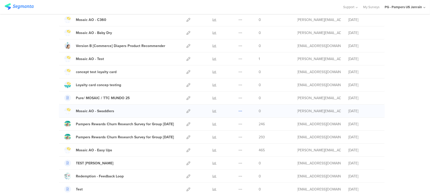
click at [239, 111] on icon at bounding box center [241, 111] width 4 height 4
click at [229, 124] on button "Duplicate" at bounding box center [230, 124] width 28 height 9
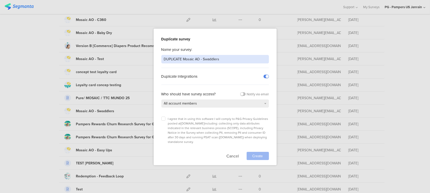
drag, startPoint x: 184, startPoint y: 60, endPoint x: 144, endPoint y: 59, distance: 39.7
click at [144, 59] on div "Duplicate survey Name your survey: DUPLICATE Mosaic AO - Swaddlers Duplicate In…" at bounding box center [215, 96] width 430 height 193
click at [193, 59] on input "Mosaic AO - Swaddlers" at bounding box center [215, 59] width 108 height 8
type input "Mosaic AO - Pure"
click at [162, 119] on icon at bounding box center [163, 119] width 2 height 2
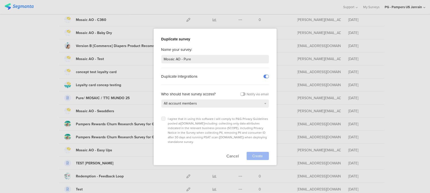
click at [0, 0] on input "checkbox" at bounding box center [0, 0] width 0 height 0
click at [253, 154] on span "Create" at bounding box center [258, 156] width 11 height 5
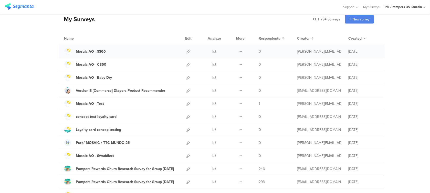
scroll to position [34, 0]
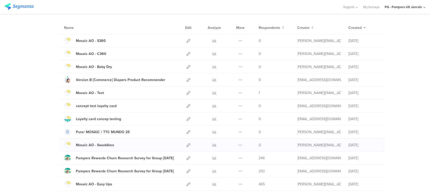
click at [235, 143] on div "Duplicate Export" at bounding box center [240, 145] width 11 height 13
click at [239, 145] on icon at bounding box center [241, 145] width 4 height 4
click at [236, 158] on button "Duplicate" at bounding box center [230, 158] width 28 height 9
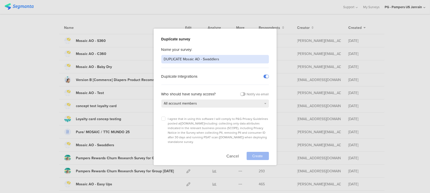
drag, startPoint x: 183, startPoint y: 60, endPoint x: 152, endPoint y: 58, distance: 31.1
click at [152, 58] on div "Duplicate survey Name your survey: DUPLICATE Mosaic AO - Swaddlers Duplicate In…" at bounding box center [215, 96] width 430 height 193
click at [190, 60] on input "Mosaic AO - Swaddlers" at bounding box center [215, 59] width 108 height 8
type input "Mosaic AO - ZZZ"
click at [166, 119] on div "I agree that in using this software I will comply to P&G Privacy Guidelines pos…" at bounding box center [215, 131] width 108 height 28
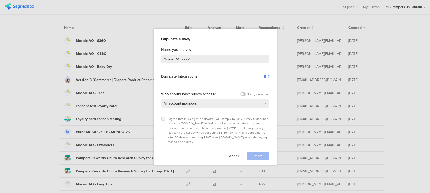
click at [164, 119] on label at bounding box center [163, 119] width 4 height 4
click at [0, 0] on input "checkbox" at bounding box center [0, 0] width 0 height 0
click at [258, 154] on span "Create" at bounding box center [258, 156] width 11 height 5
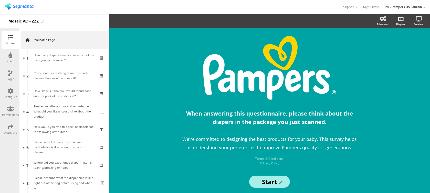
click at [9, 95] on div "Configure" at bounding box center [11, 97] width 14 height 5
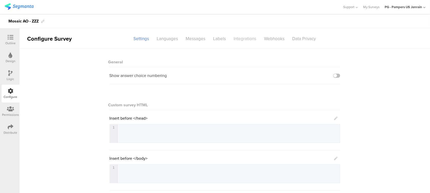
click at [243, 39] on div "Integrations" at bounding box center [245, 38] width 30 height 9
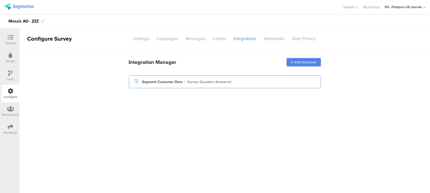
click at [222, 86] on div "Segment icon Created with Sketch. Segment Customer Data | Survey Question Answe…" at bounding box center [225, 82] width 192 height 13
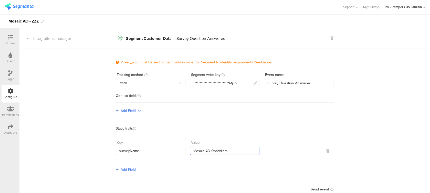
click at [217, 149] on input "Mosaic AO Swaddlers" at bounding box center [224, 151] width 69 height 8
type input "Mosaic AO ZZZ"
click at [8, 37] on icon at bounding box center [11, 38] width 6 height 6
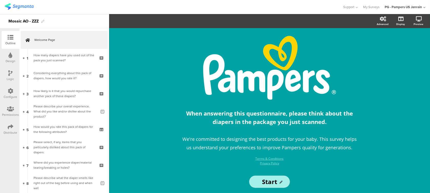
click at [10, 90] on icon at bounding box center [11, 91] width 6 height 6
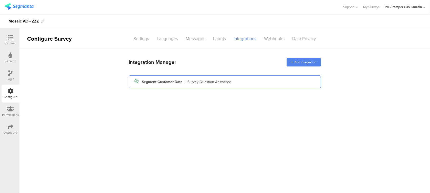
click at [259, 85] on div "Segment icon Created with Sketch. Segment Customer Data | Survey Question Answe…" at bounding box center [225, 82] width 184 height 9
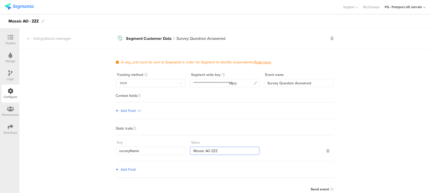
drag, startPoint x: 226, startPoint y: 152, endPoint x: 187, endPoint y: 151, distance: 39.2
click at [187, 151] on div "Key surveyName Value Mosaic AO ZZZ" at bounding box center [225, 147] width 218 height 17
click at [19, 7] on img at bounding box center [19, 6] width 29 height 6
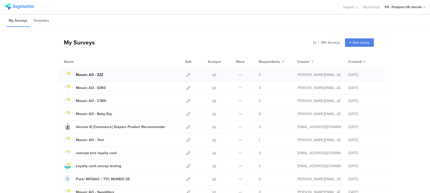
click at [97, 75] on div "Mosaic AO - ZZZ" at bounding box center [89, 74] width 27 height 5
click at [239, 76] on icon at bounding box center [241, 75] width 4 height 4
click at [237, 89] on button "Duplicate" at bounding box center [230, 87] width 28 height 9
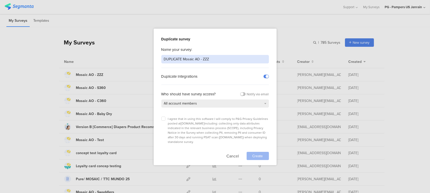
click at [206, 59] on input "DUPLICATE Mosaic AO - ZZZ" at bounding box center [215, 59] width 108 height 8
drag, startPoint x: 184, startPoint y: 59, endPoint x: 151, endPoint y: 60, distance: 33.0
click at [151, 60] on div "Duplicate survey Name your survey: DUPLICATE Mosaic AO - Pure Duplicate Integra…" at bounding box center [215, 96] width 430 height 193
type input "Mosaic AO - Pure"
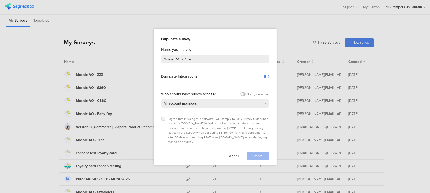
click at [162, 119] on icon at bounding box center [163, 119] width 2 height 2
click at [0, 0] on input "checkbox" at bounding box center [0, 0] width 0 height 0
click at [251, 152] on div "Create" at bounding box center [258, 156] width 22 height 8
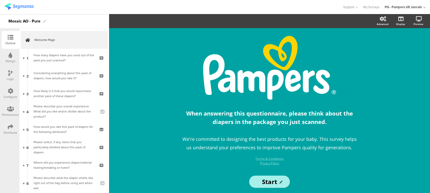
click at [9, 91] on icon at bounding box center [11, 91] width 6 height 6
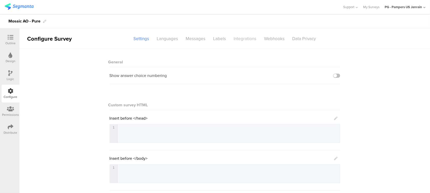
click at [244, 37] on div "Integrations" at bounding box center [245, 38] width 30 height 9
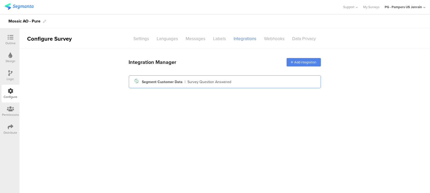
click at [225, 85] on div "Segment icon Created with Sketch. Segment Customer Data | Survey Question Answe…" at bounding box center [225, 82] width 184 height 9
click at [224, 83] on div "Survey Question Answered" at bounding box center [210, 81] width 44 height 5
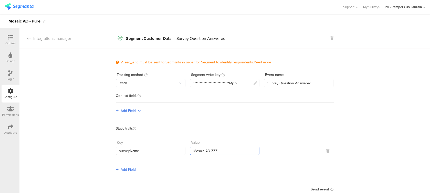
click at [211, 152] on input "Mosaic AO ZZZ" at bounding box center [224, 151] width 69 height 8
type input "Mosaic AO Pure"
click at [8, 40] on div at bounding box center [10, 38] width 10 height 6
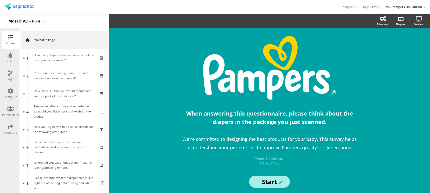
click at [22, 6] on img at bounding box center [19, 6] width 29 height 6
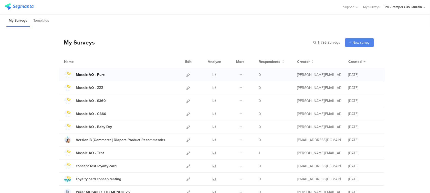
click at [83, 75] on div "Mosaic AO - Pure" at bounding box center [90, 74] width 29 height 5
